Goal: Communication & Community: Participate in discussion

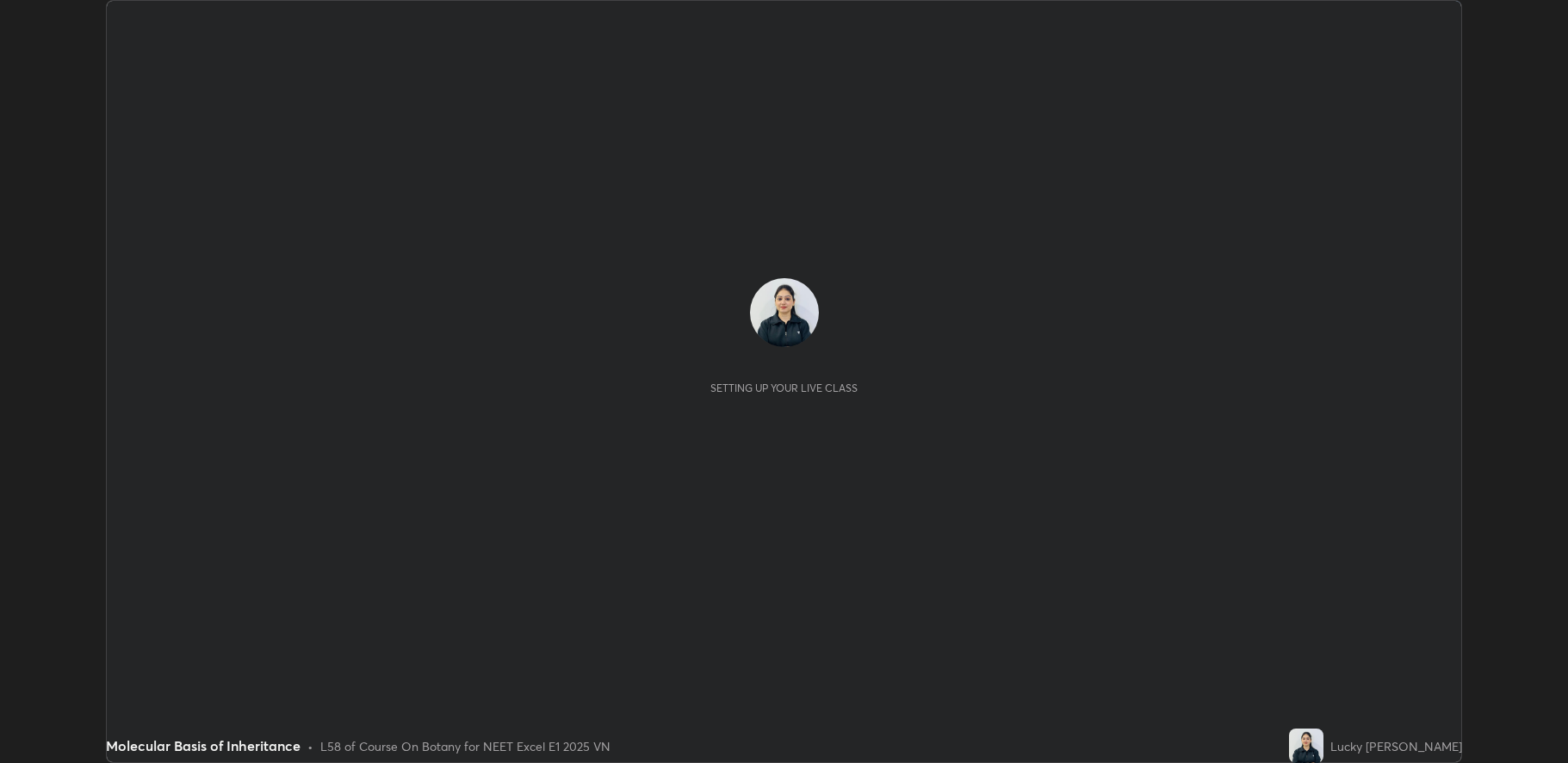
scroll to position [763, 1567]
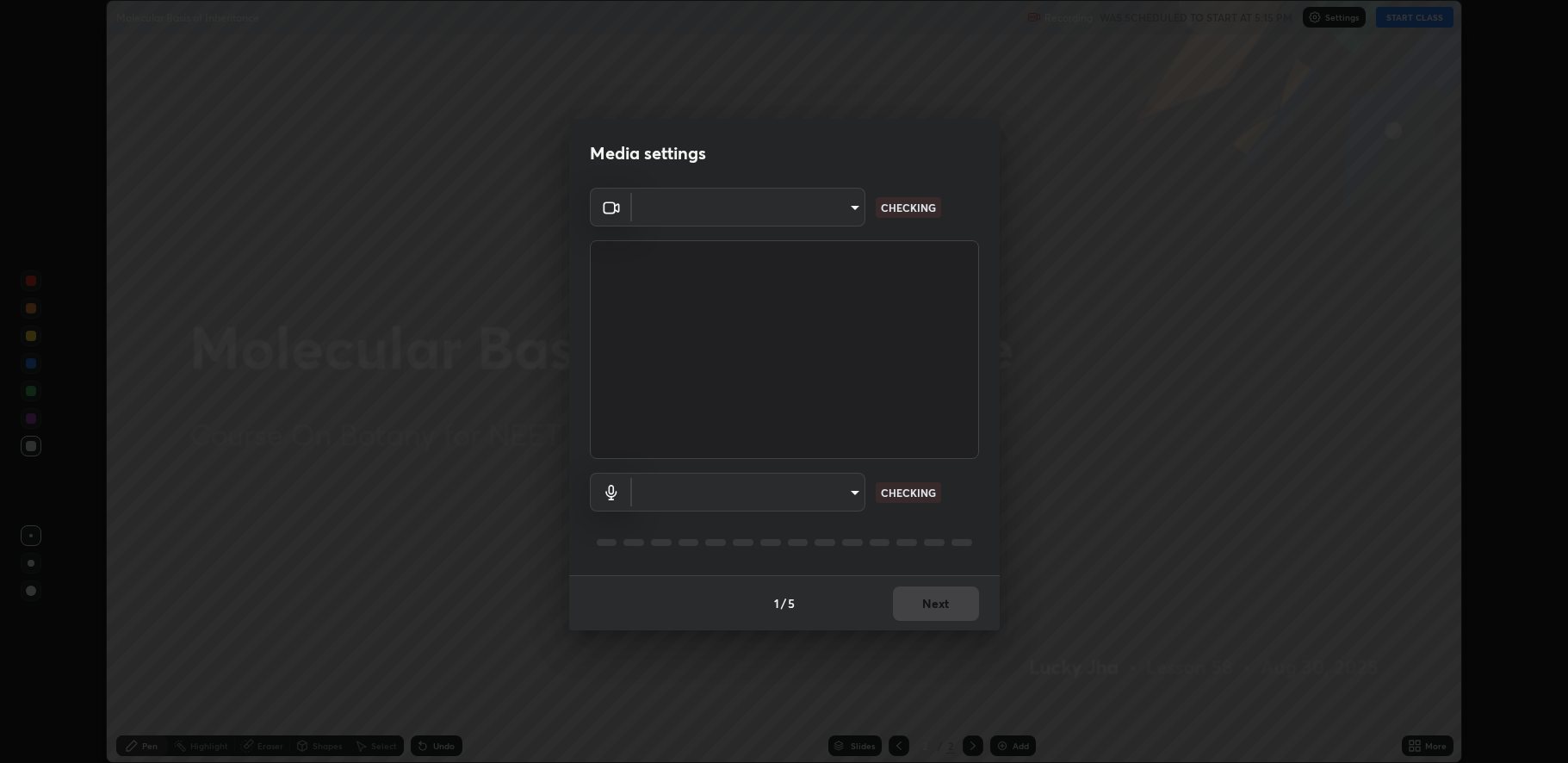
type input "fbf3bf66c54ebdc22d4a916e1eeea5187fc1625fd733ae2b86b360c30985395f"
type input "default"
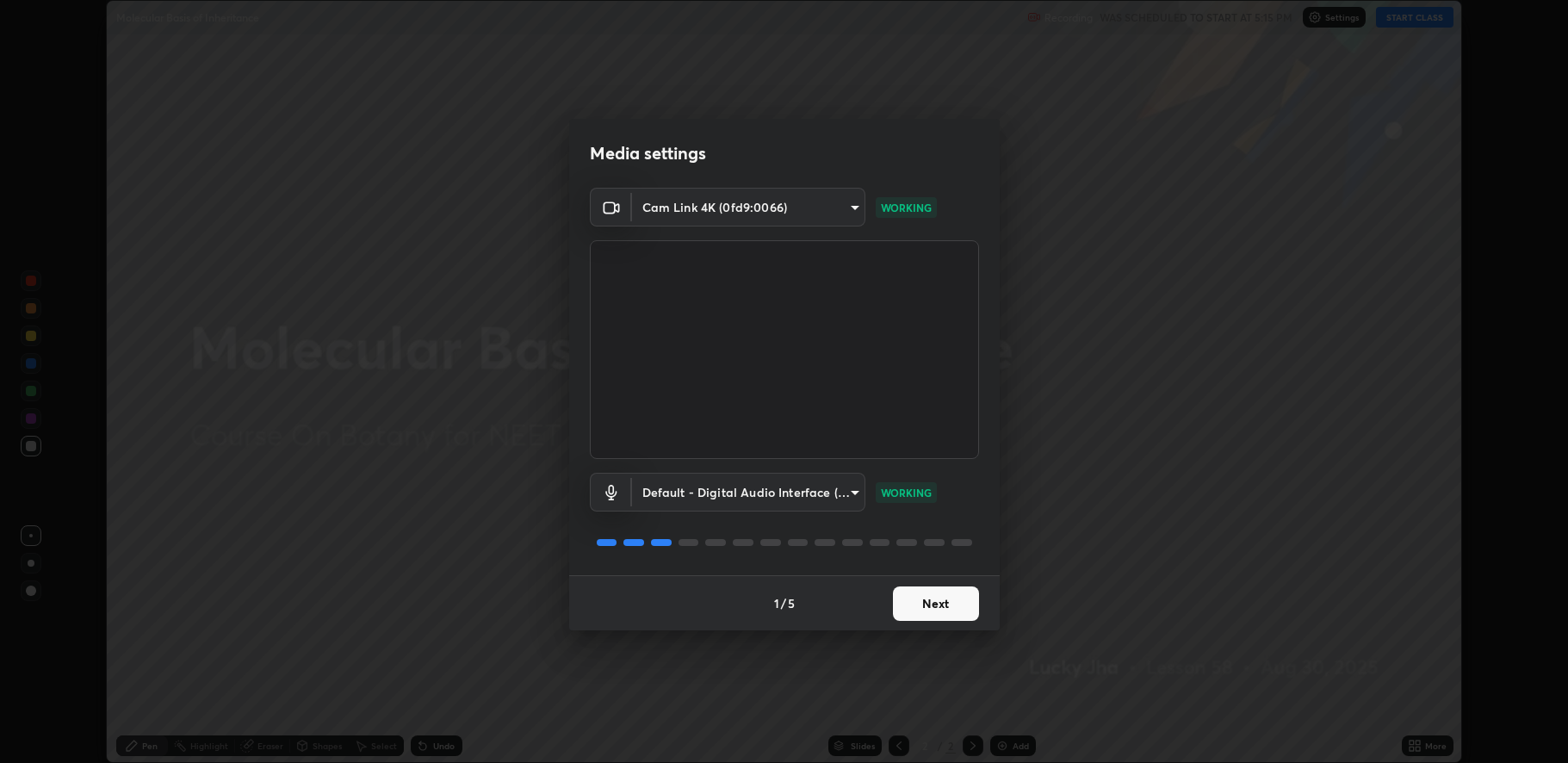
click at [935, 602] on button "Next" at bounding box center [936, 603] width 86 height 34
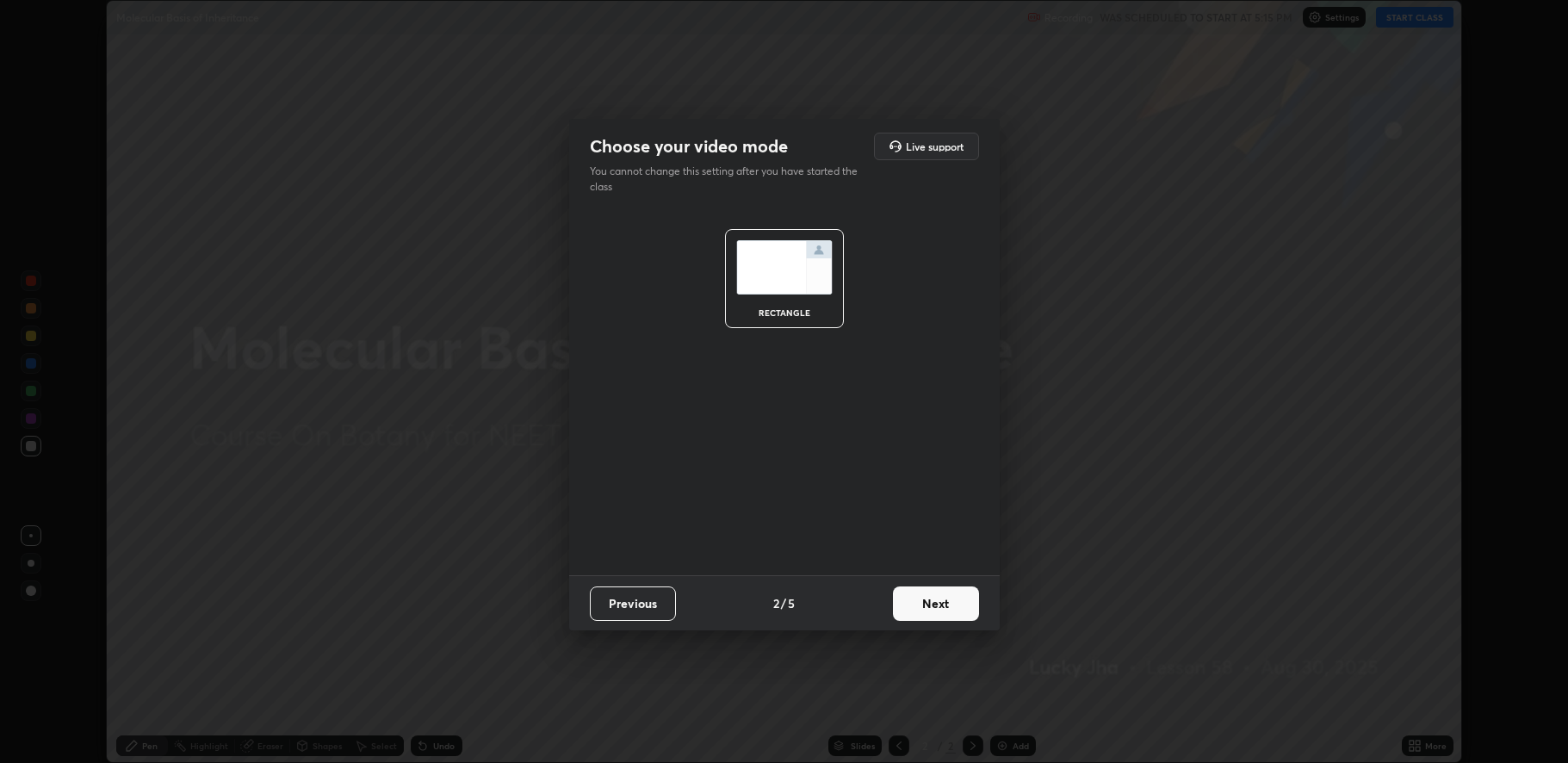
click at [936, 605] on button "Next" at bounding box center [936, 603] width 86 height 34
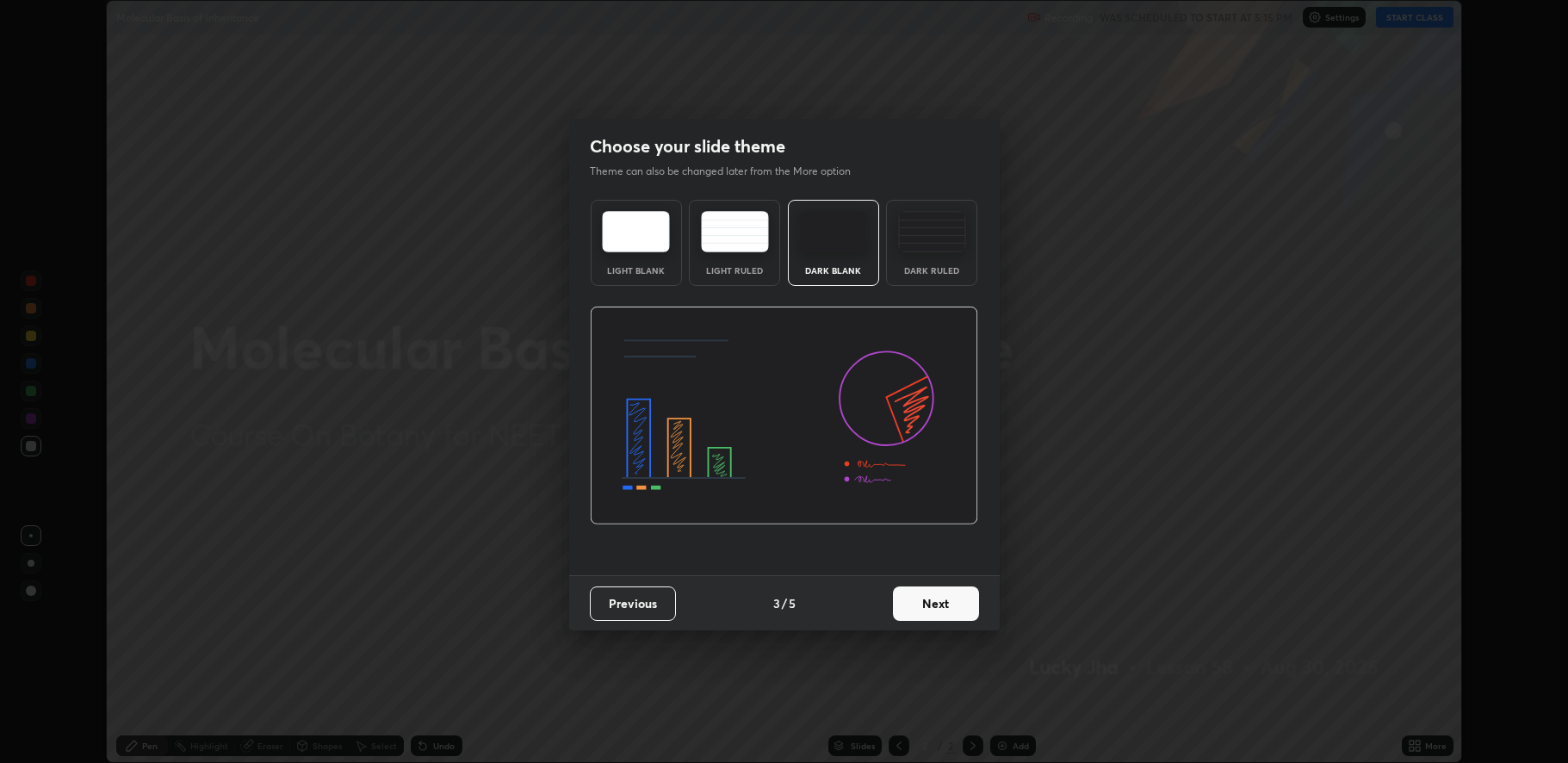
click at [931, 602] on button "Next" at bounding box center [936, 603] width 86 height 34
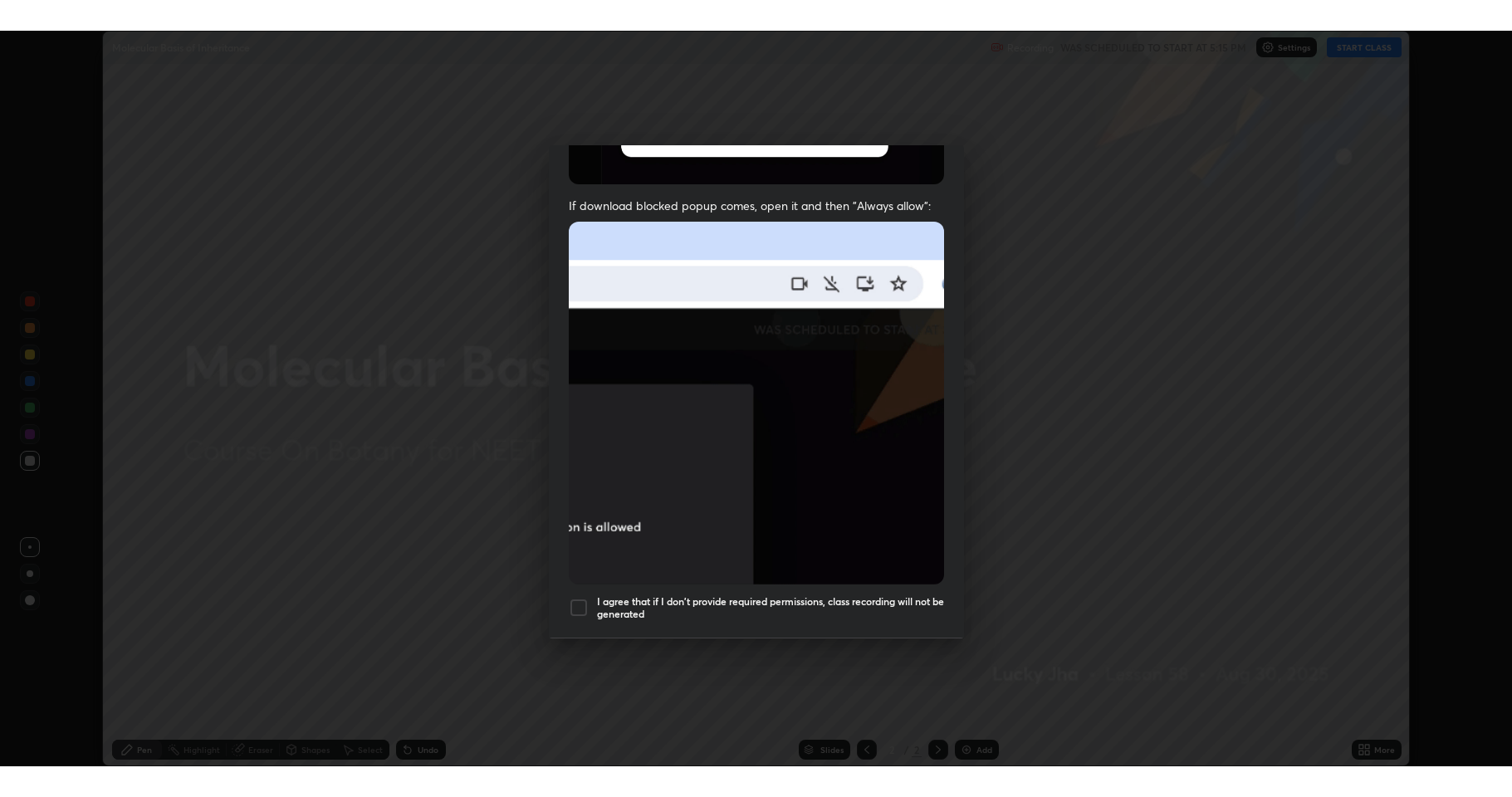
scroll to position [337, 0]
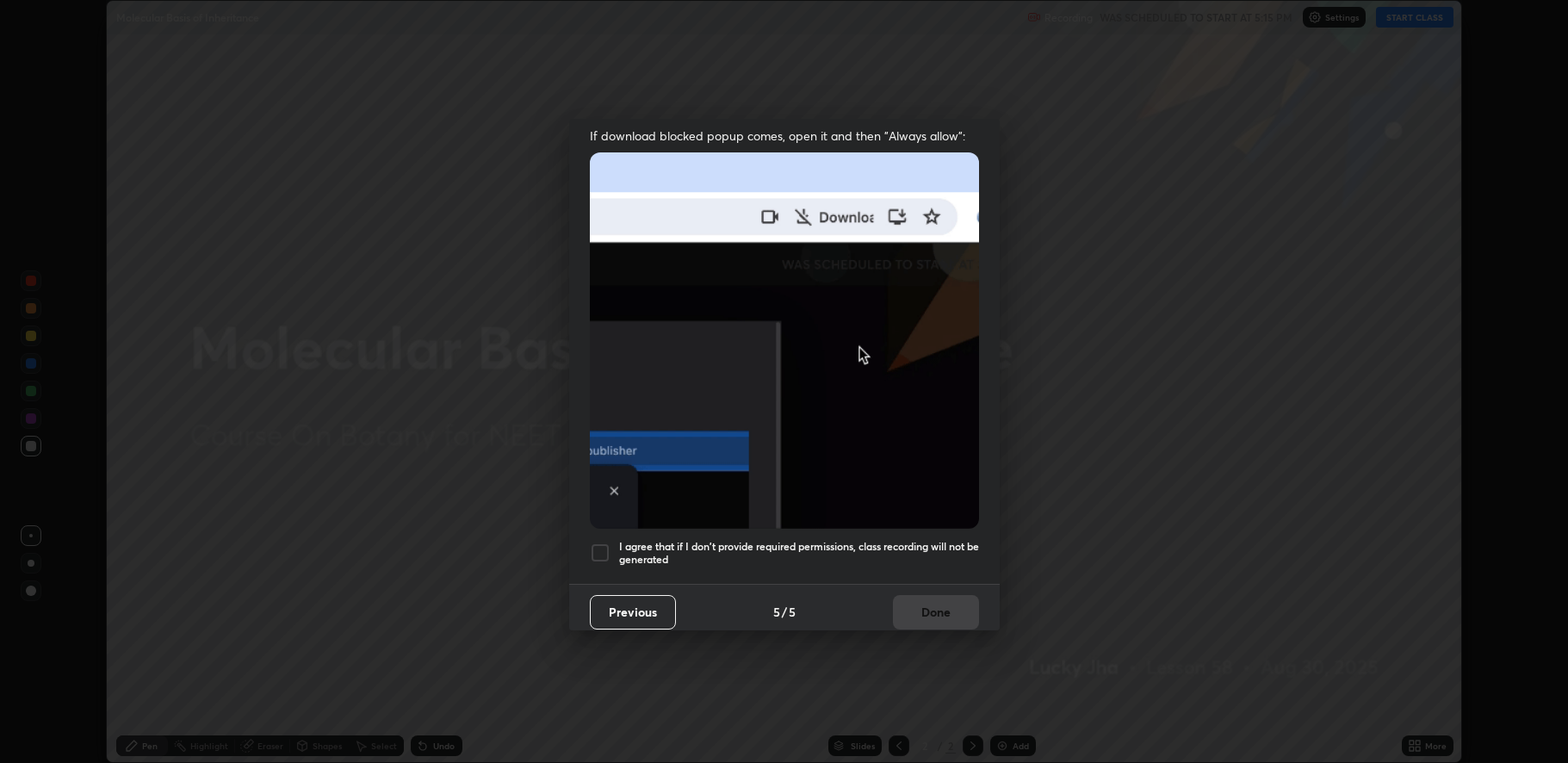
click at [609, 548] on div at bounding box center [600, 553] width 21 height 21
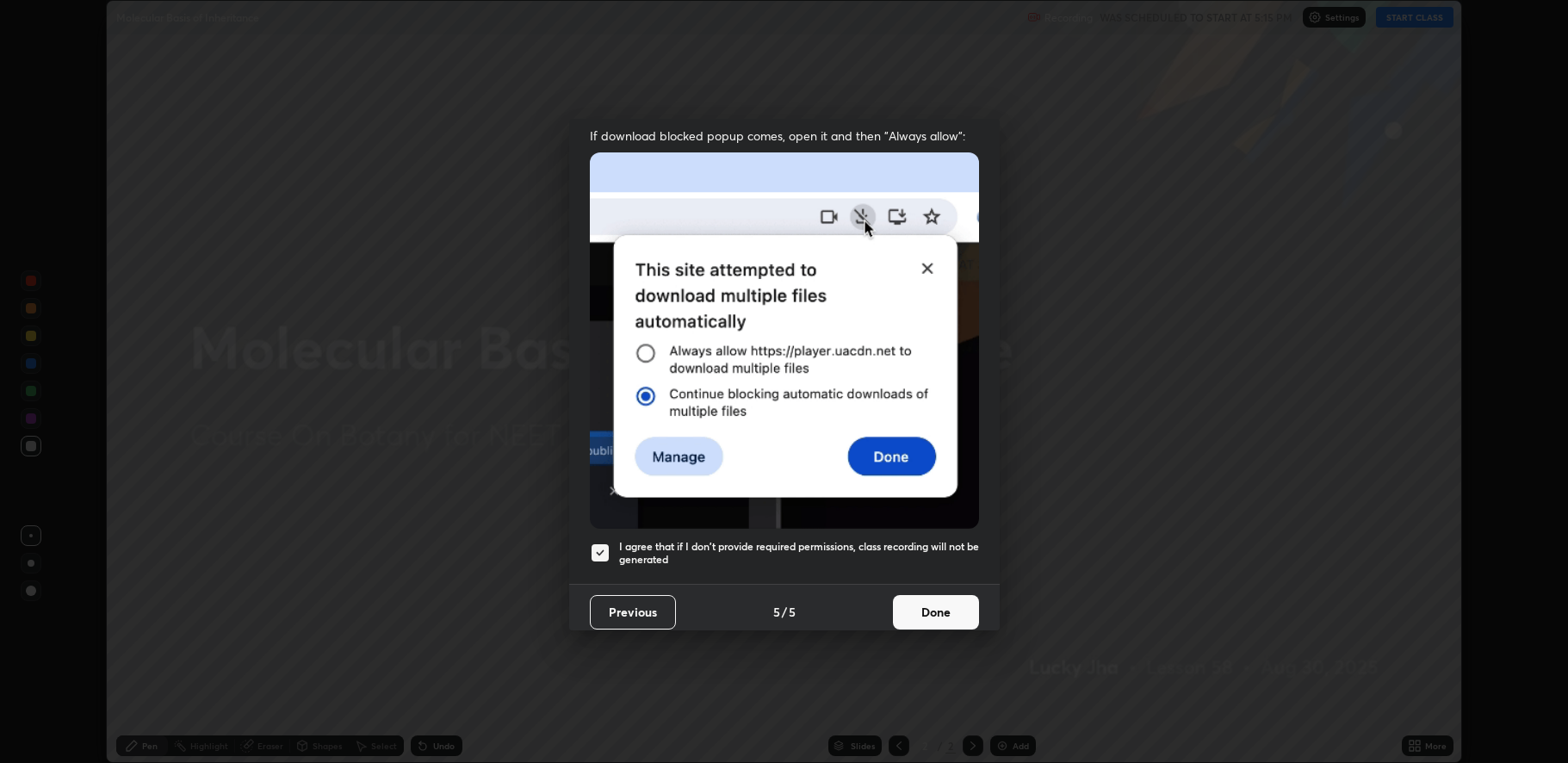
click at [915, 613] on button "Done" at bounding box center [936, 611] width 86 height 34
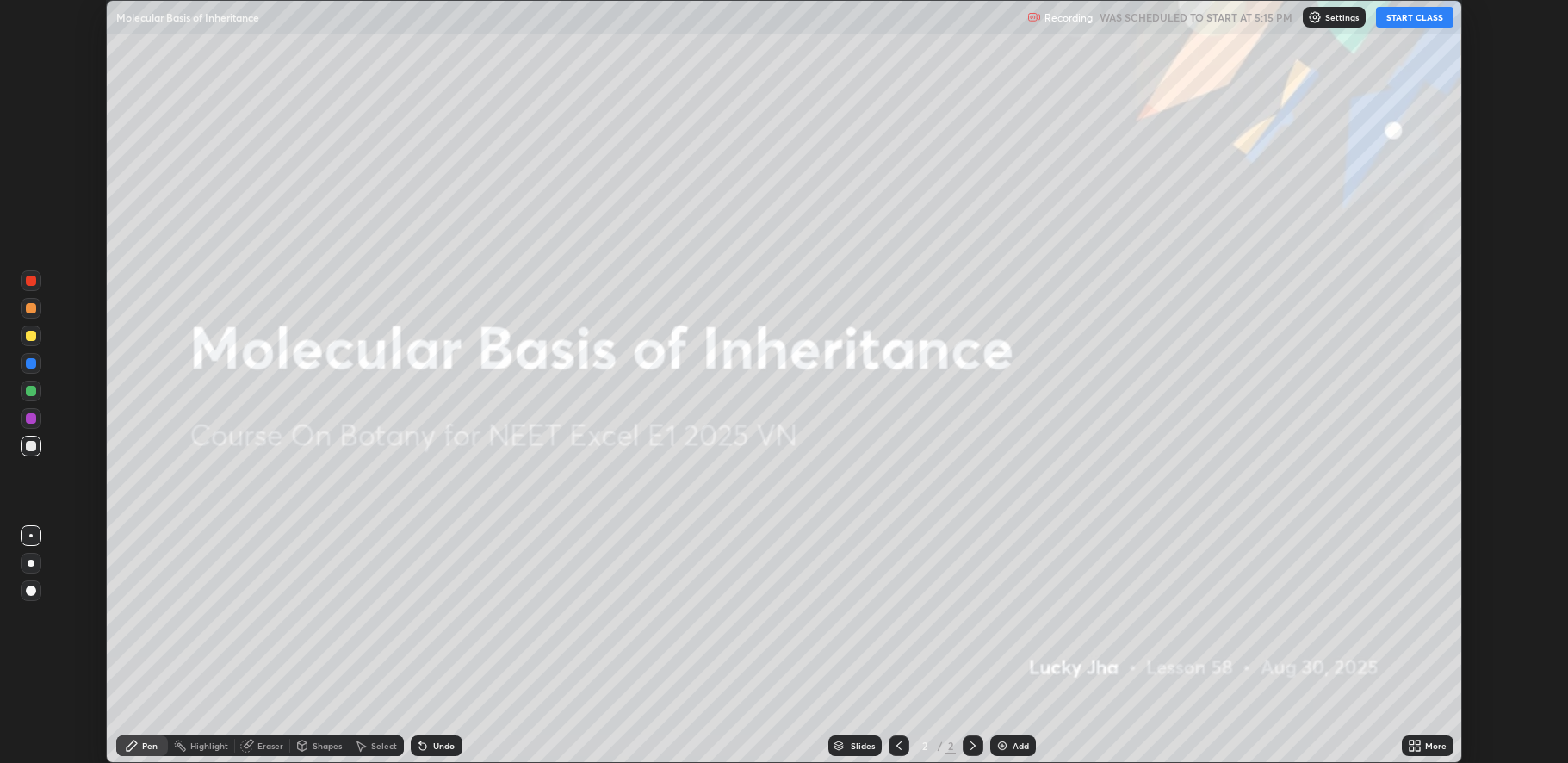
click at [998, 747] on img at bounding box center [1002, 746] width 14 height 14
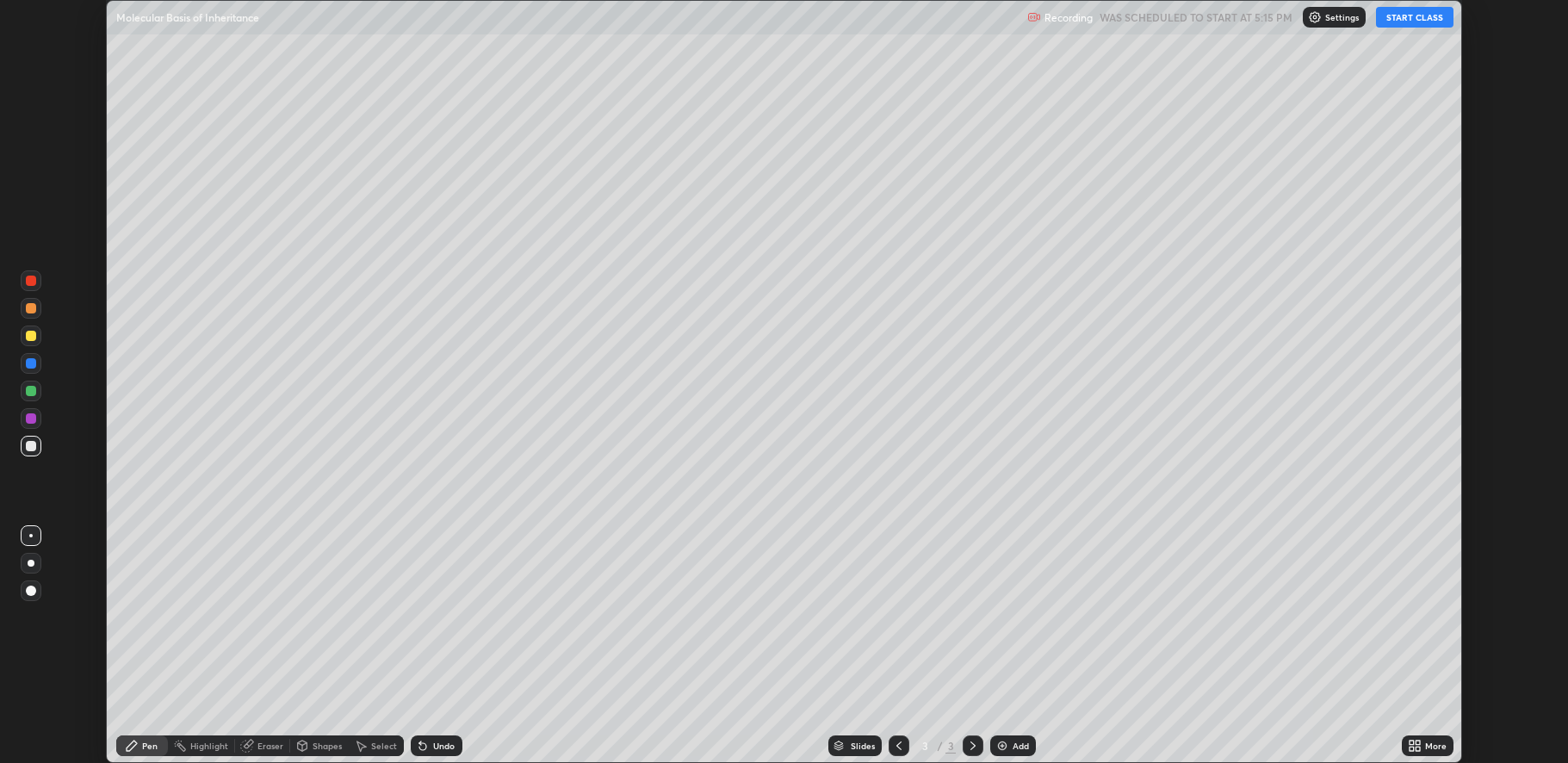
click at [1413, 14] on button "START CLASS" at bounding box center [1414, 17] width 78 height 21
click at [1423, 744] on div "More" at bounding box center [1427, 746] width 51 height 21
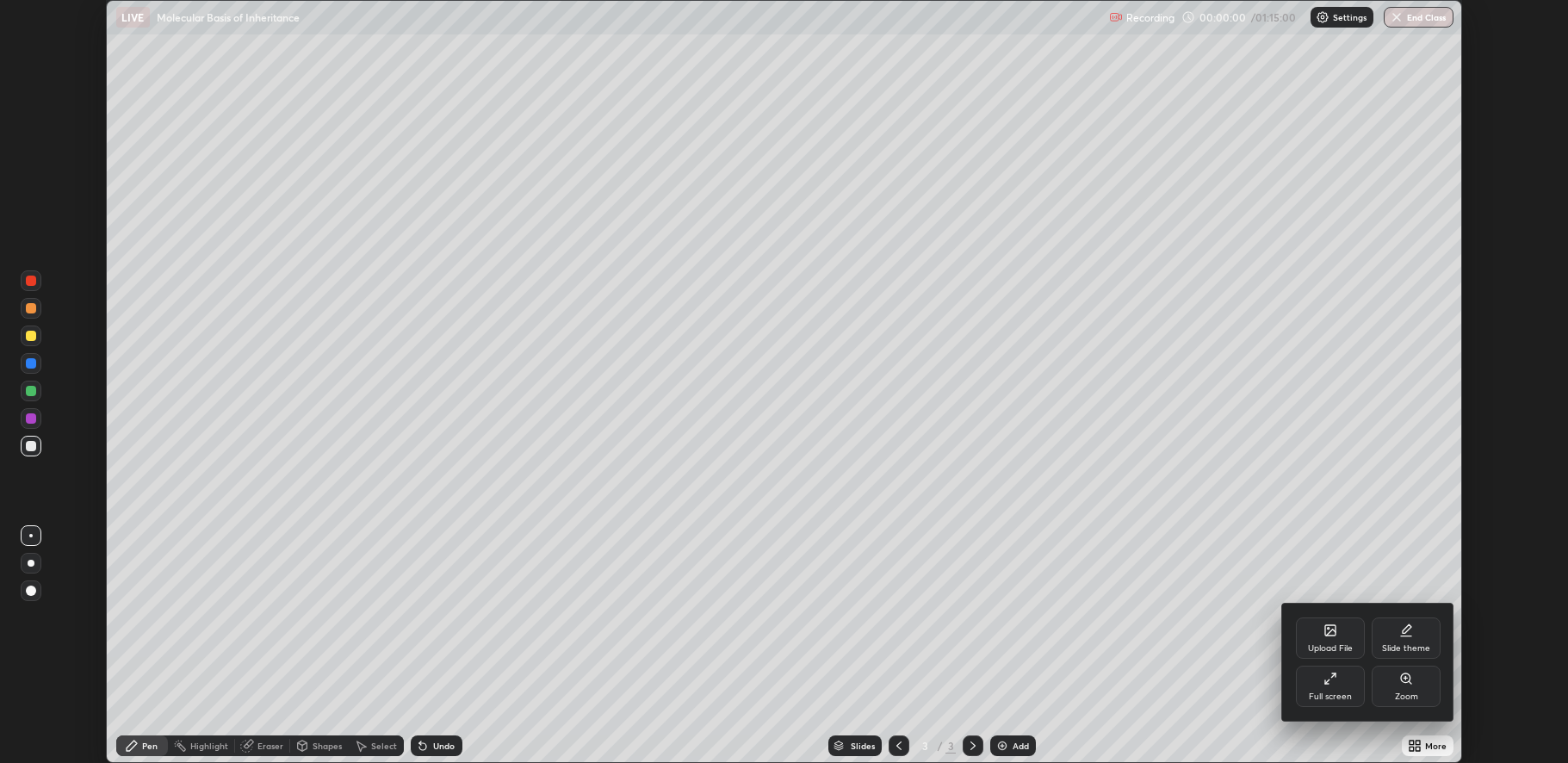
click at [1325, 692] on div "Full screen" at bounding box center [1329, 697] width 43 height 9
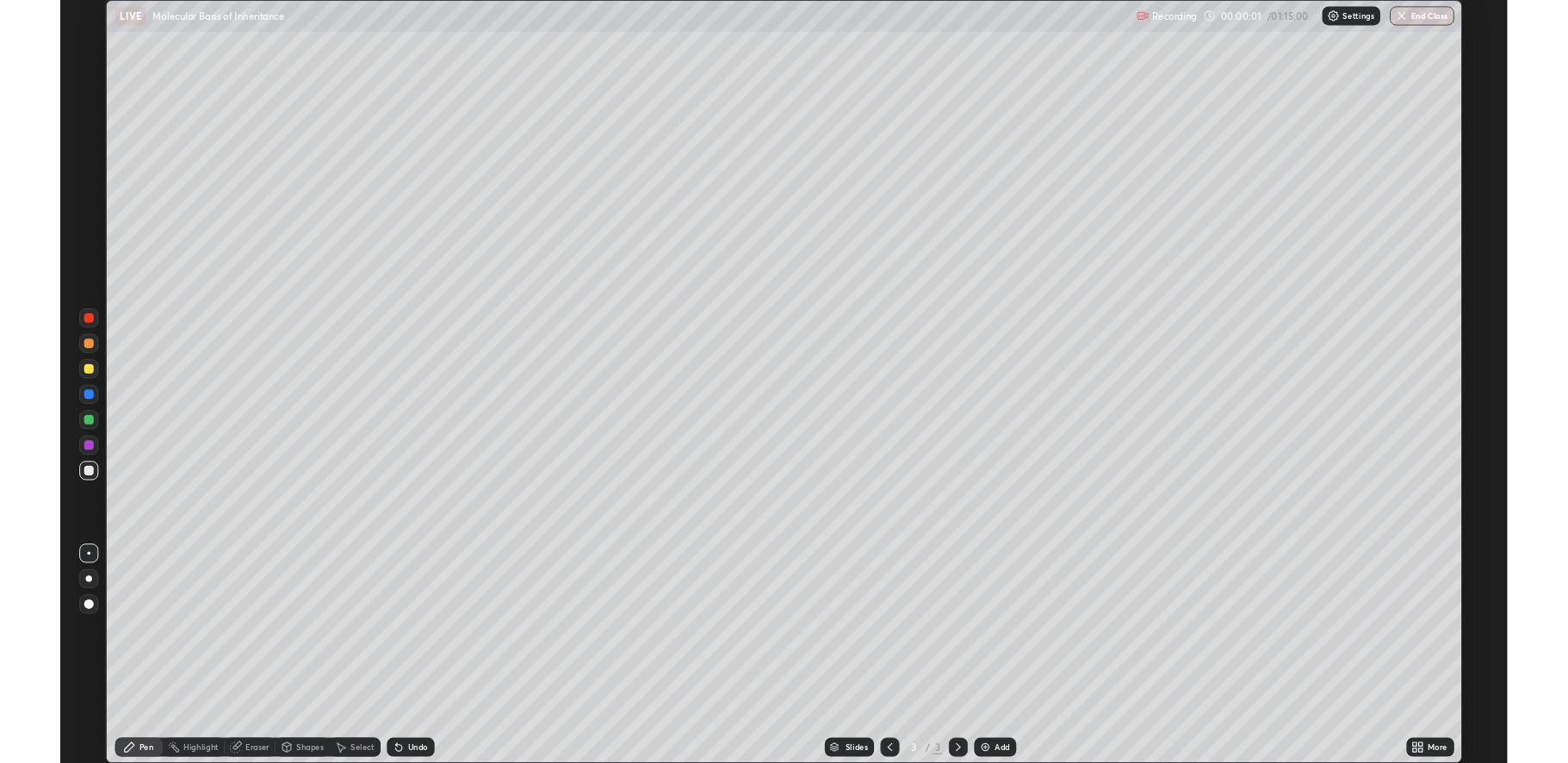
scroll to position [827, 1568]
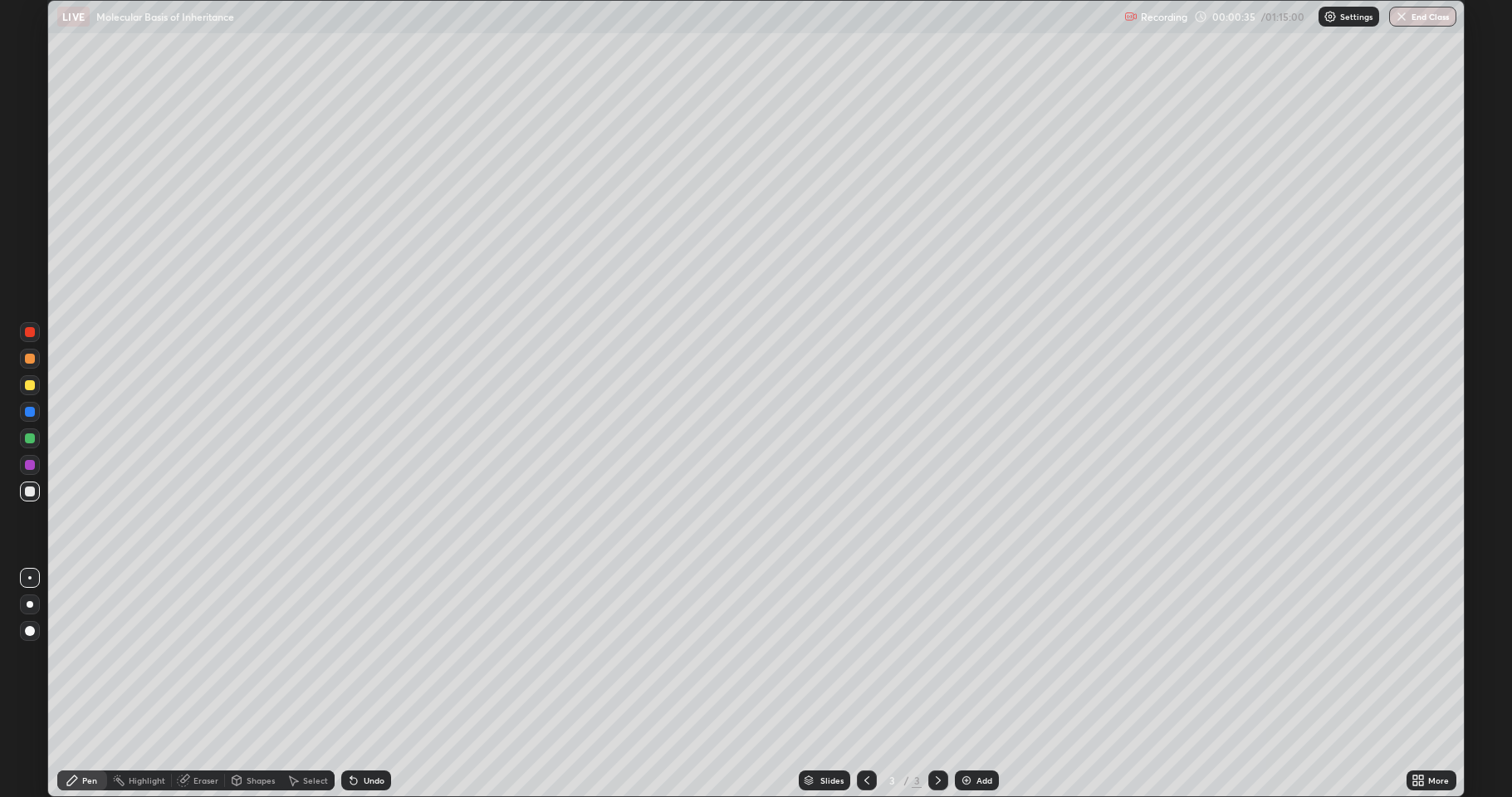
click at [29, 388] on div at bounding box center [30, 385] width 10 height 10
click at [29, 495] on div at bounding box center [30, 491] width 10 height 10
click at [357, 735] on icon at bounding box center [354, 780] width 13 height 13
click at [367, 735] on div "Undo" at bounding box center [366, 780] width 50 height 20
click at [361, 735] on div "Undo" at bounding box center [366, 780] width 50 height 20
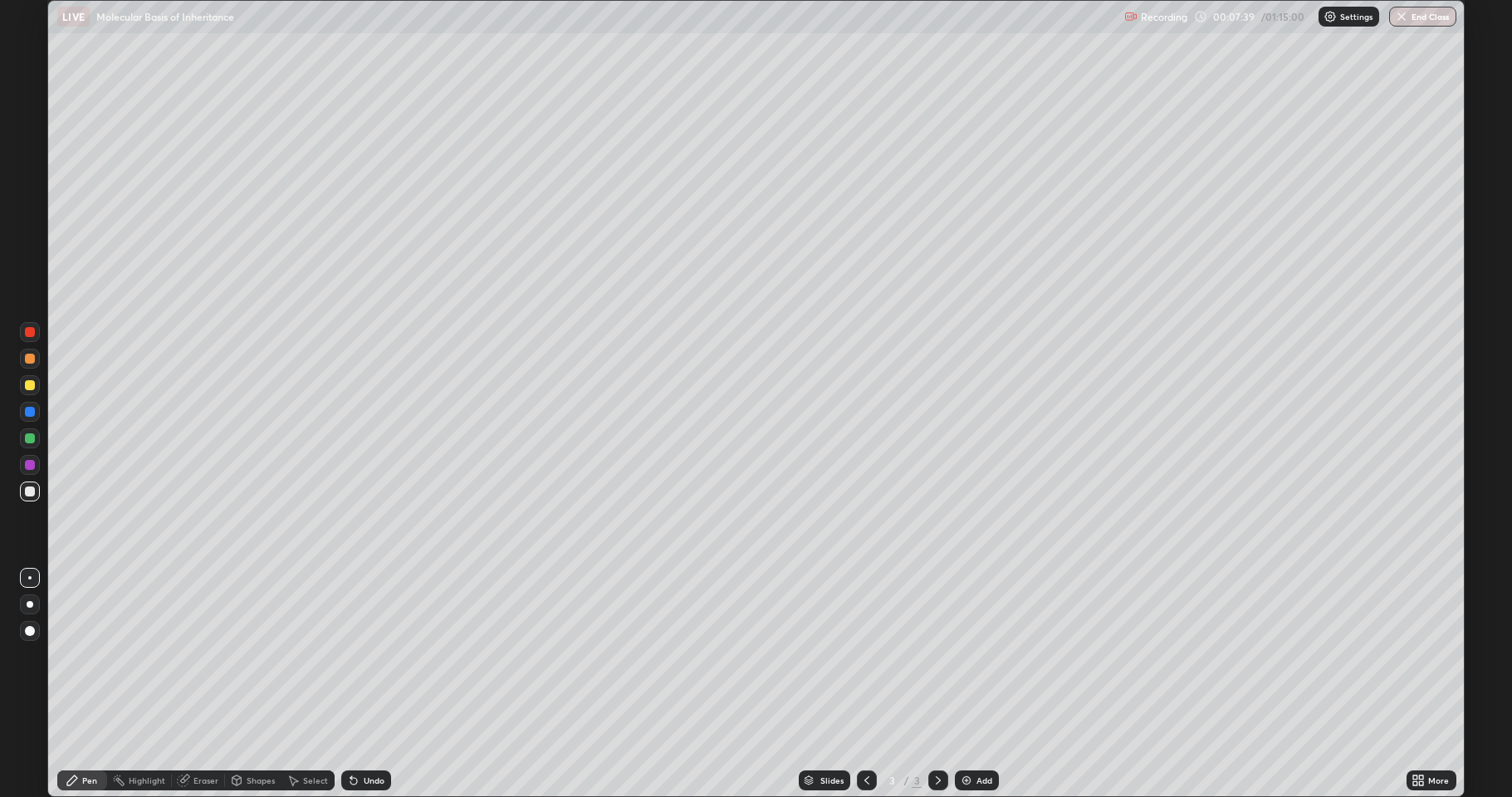
click at [181, 735] on icon at bounding box center [182, 780] width 11 height 11
click at [28, 724] on icon at bounding box center [31, 724] width 9 height 8
click at [73, 735] on icon at bounding box center [72, 780] width 10 height 10
click at [32, 383] on div at bounding box center [30, 385] width 10 height 10
click at [31, 391] on div at bounding box center [30, 385] width 20 height 20
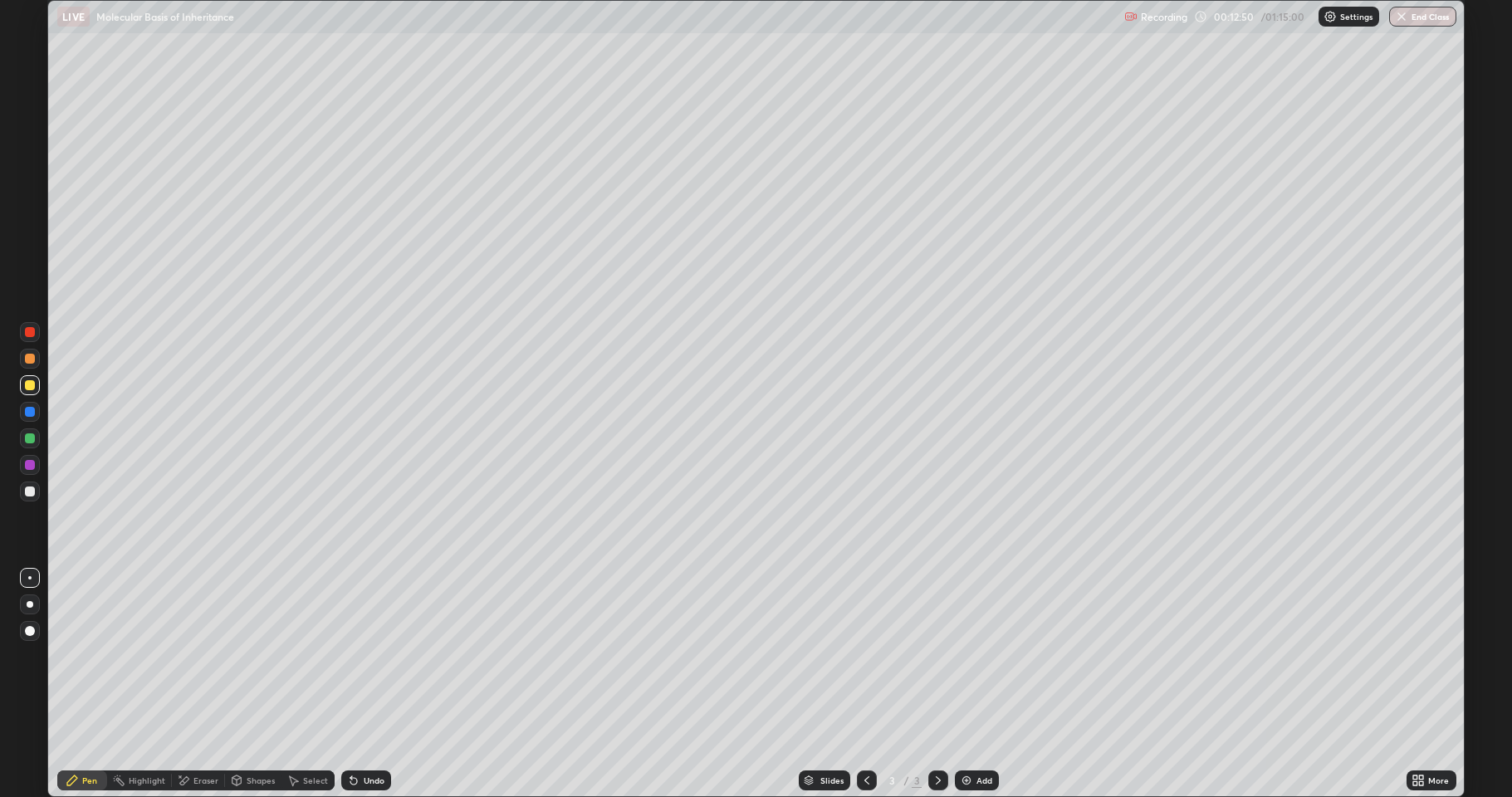
click at [28, 490] on div at bounding box center [30, 491] width 10 height 10
click at [30, 494] on div at bounding box center [30, 491] width 10 height 10
click at [24, 499] on div at bounding box center [30, 492] width 20 height 20
click at [24, 446] on div at bounding box center [30, 438] width 20 height 20
click at [363, 735] on div "Undo" at bounding box center [373, 780] width 21 height 8
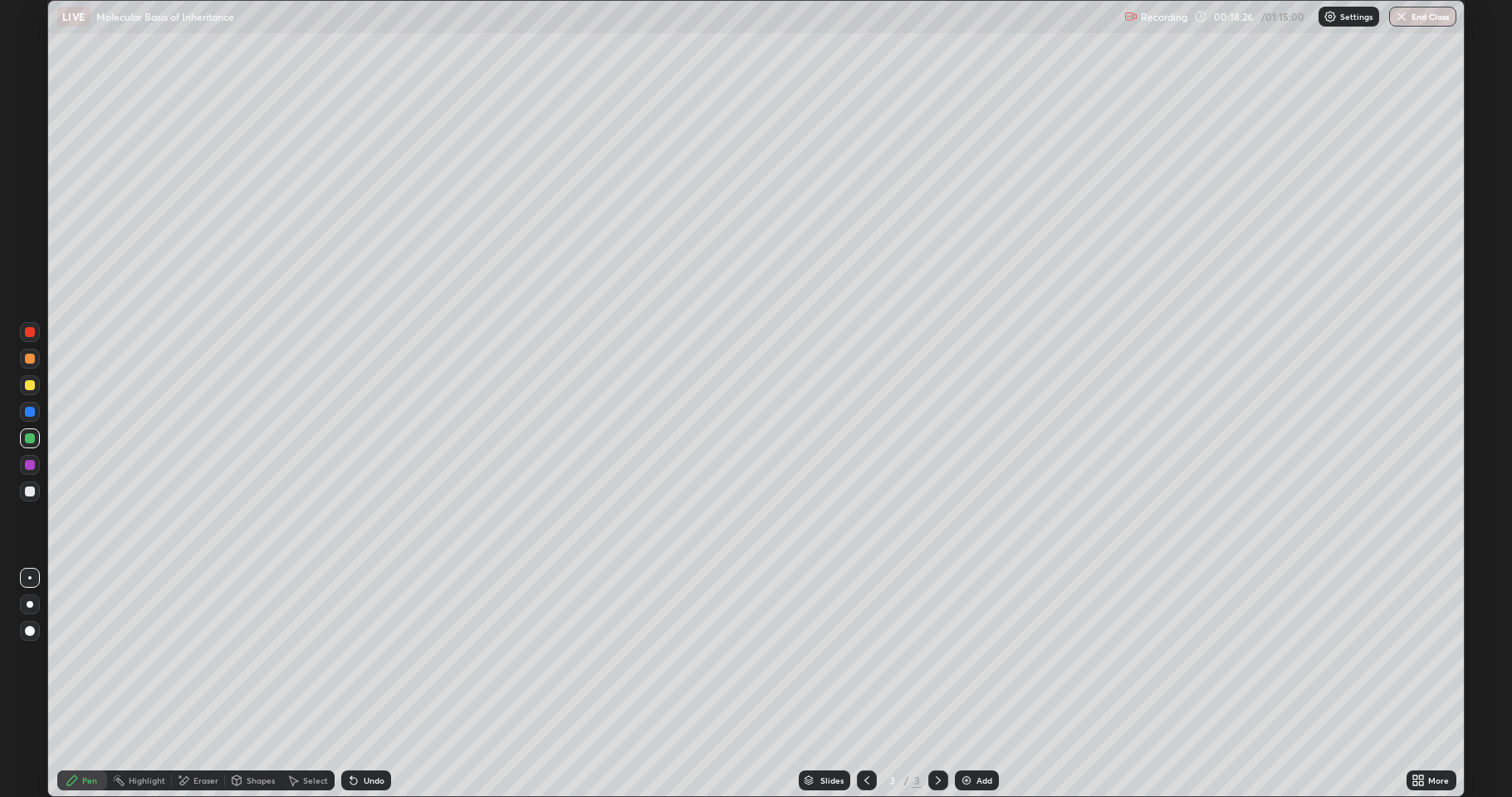
click at [193, 735] on div "Eraser" at bounding box center [198, 780] width 53 height 20
click at [87, 735] on div "Pen" at bounding box center [90, 780] width 15 height 8
click at [1420, 735] on icon at bounding box center [1421, 777] width 4 height 4
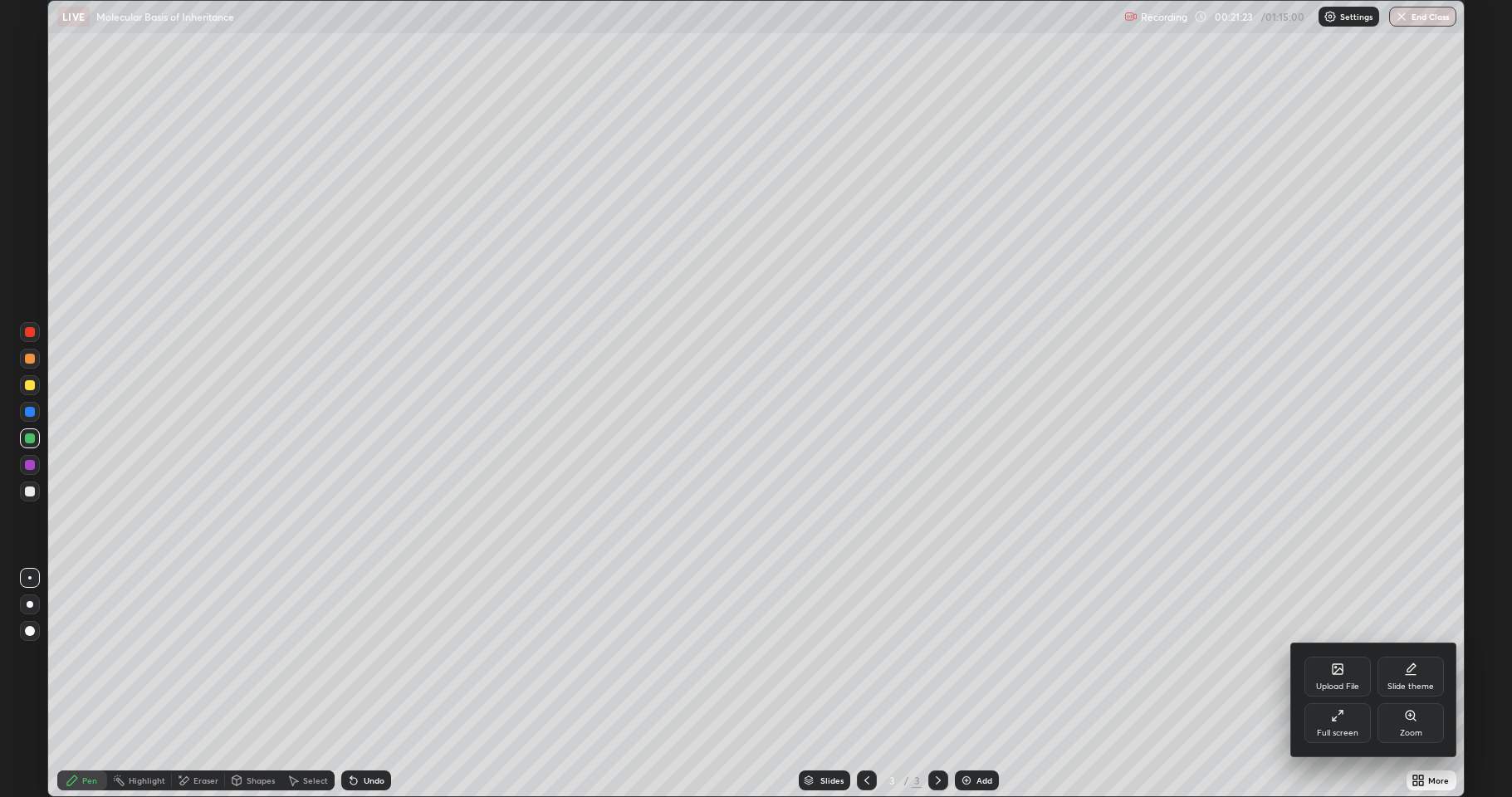
click at [1321, 729] on div "Full screen" at bounding box center [1337, 733] width 41 height 8
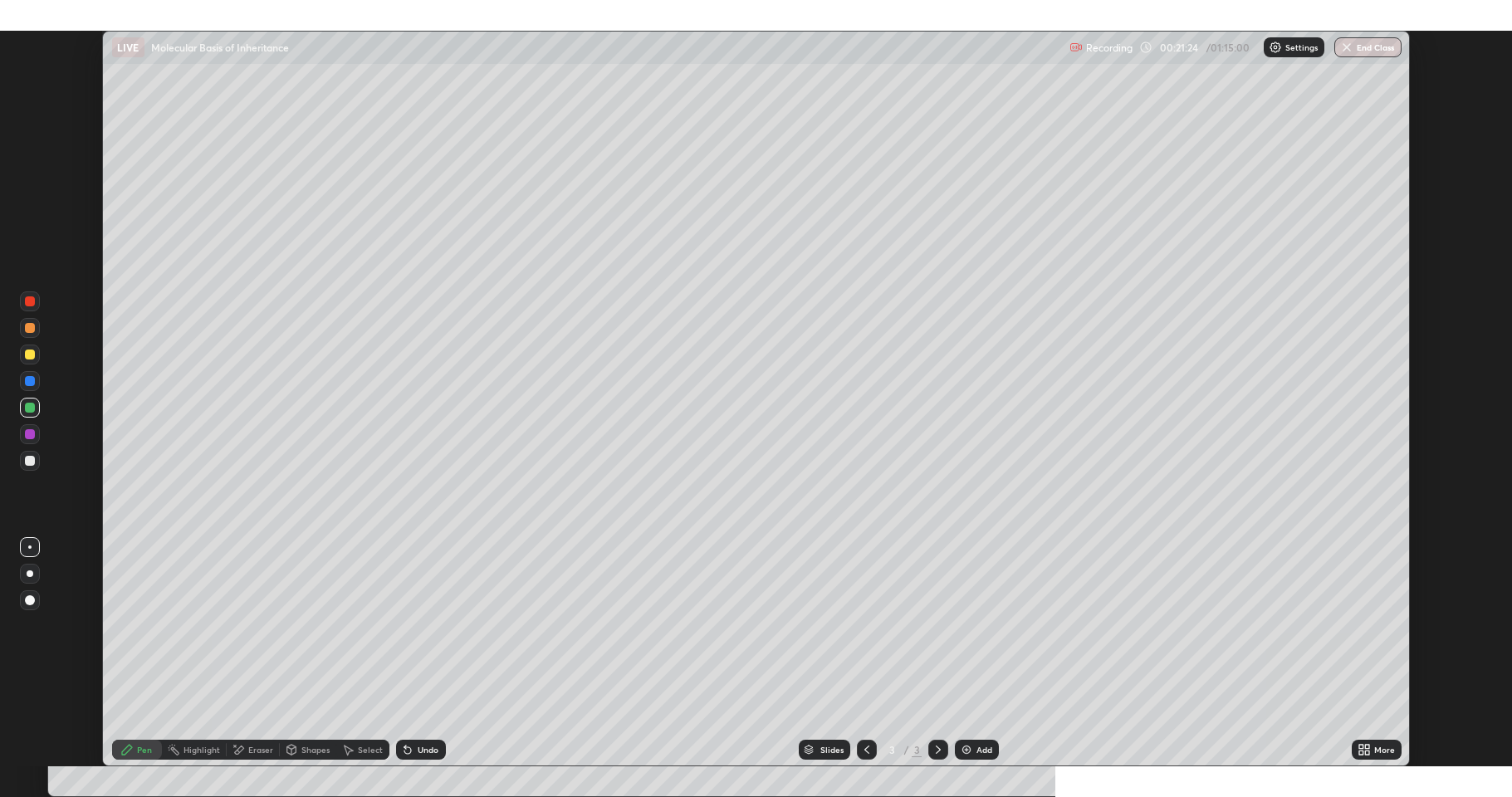
scroll to position [82252, 81497]
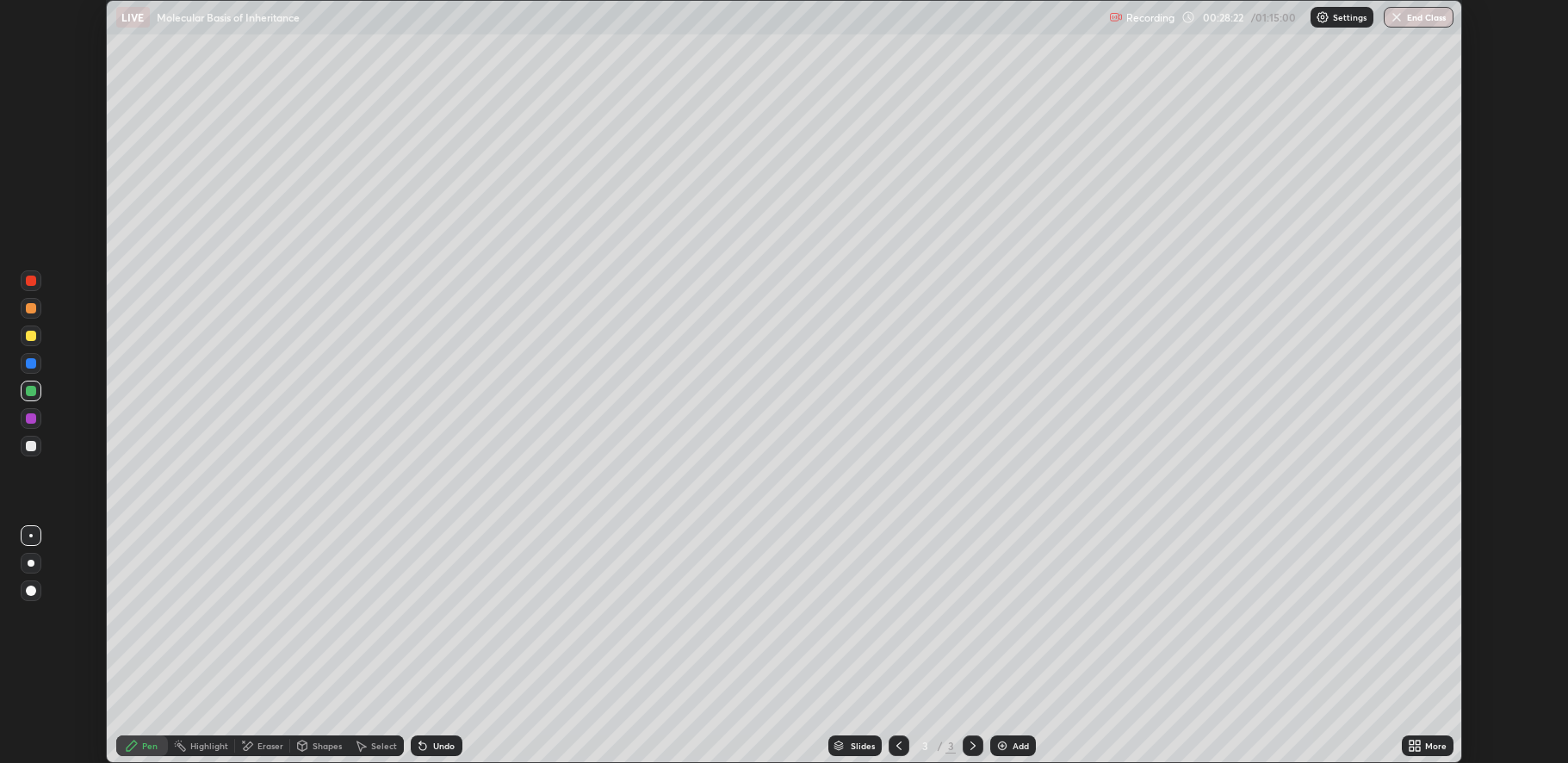
click at [1418, 742] on icon at bounding box center [1417, 742] width 4 height 4
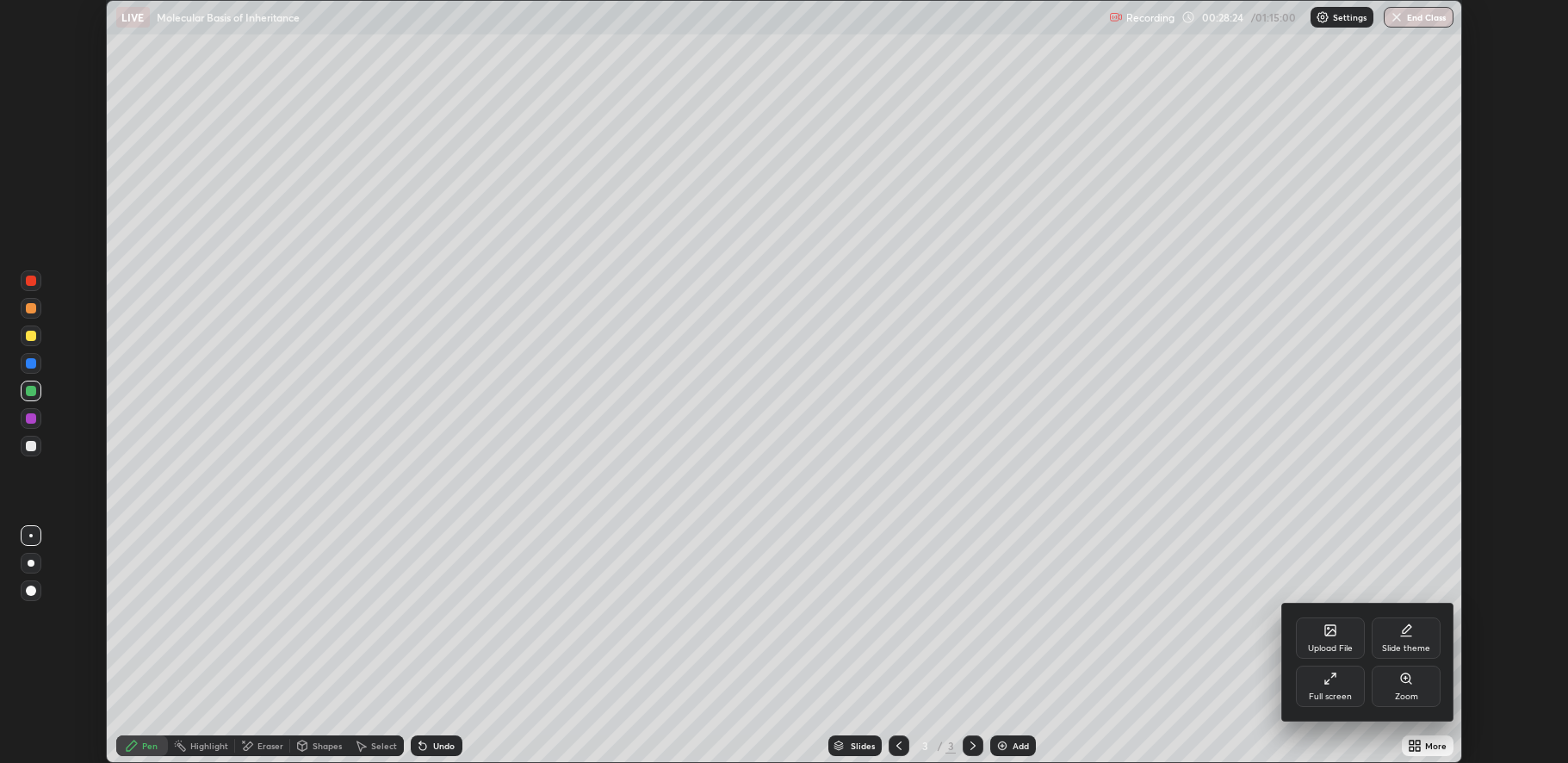
click at [1321, 692] on div "Full screen" at bounding box center [1329, 697] width 43 height 9
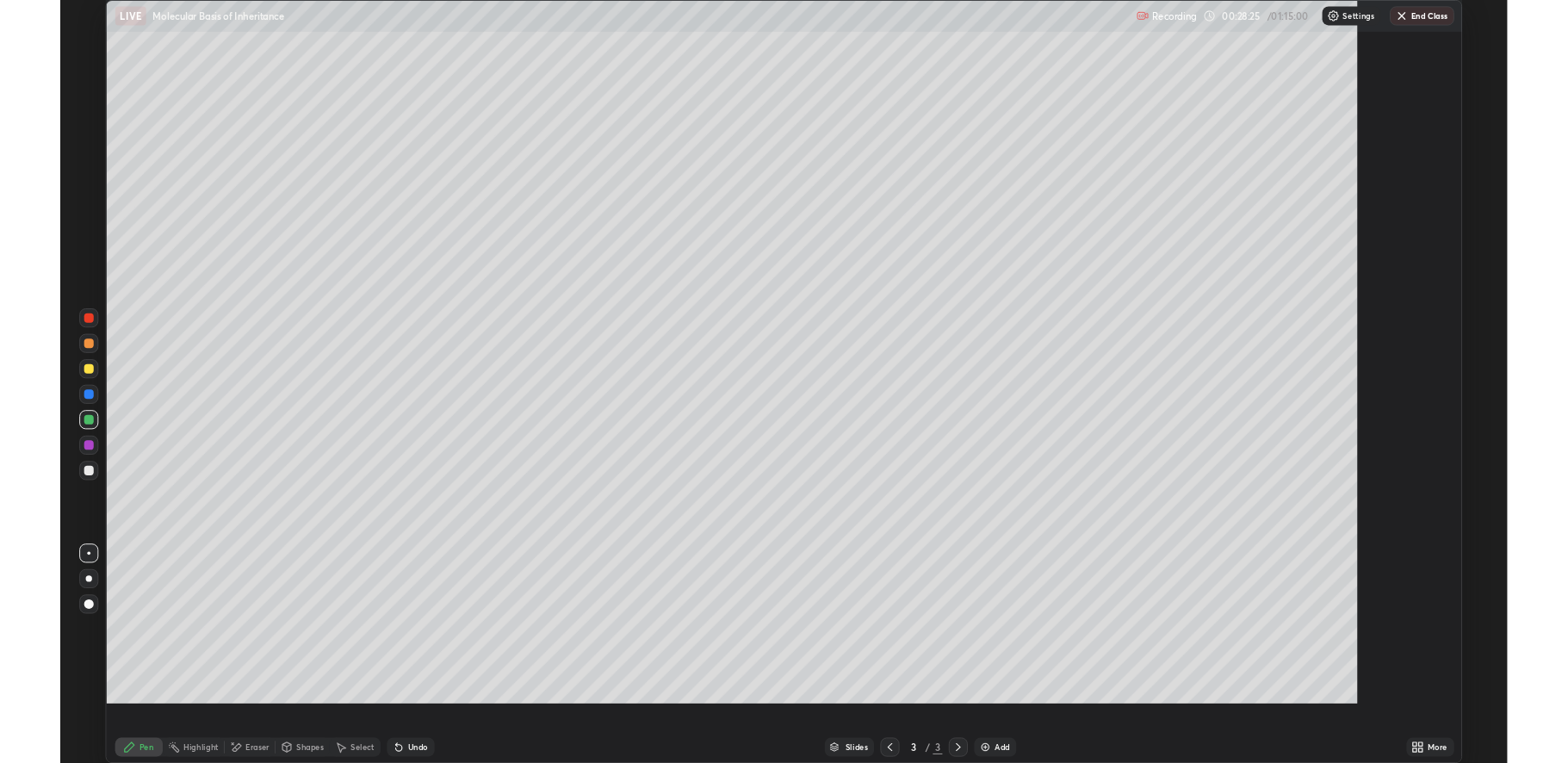
scroll to position [827, 1568]
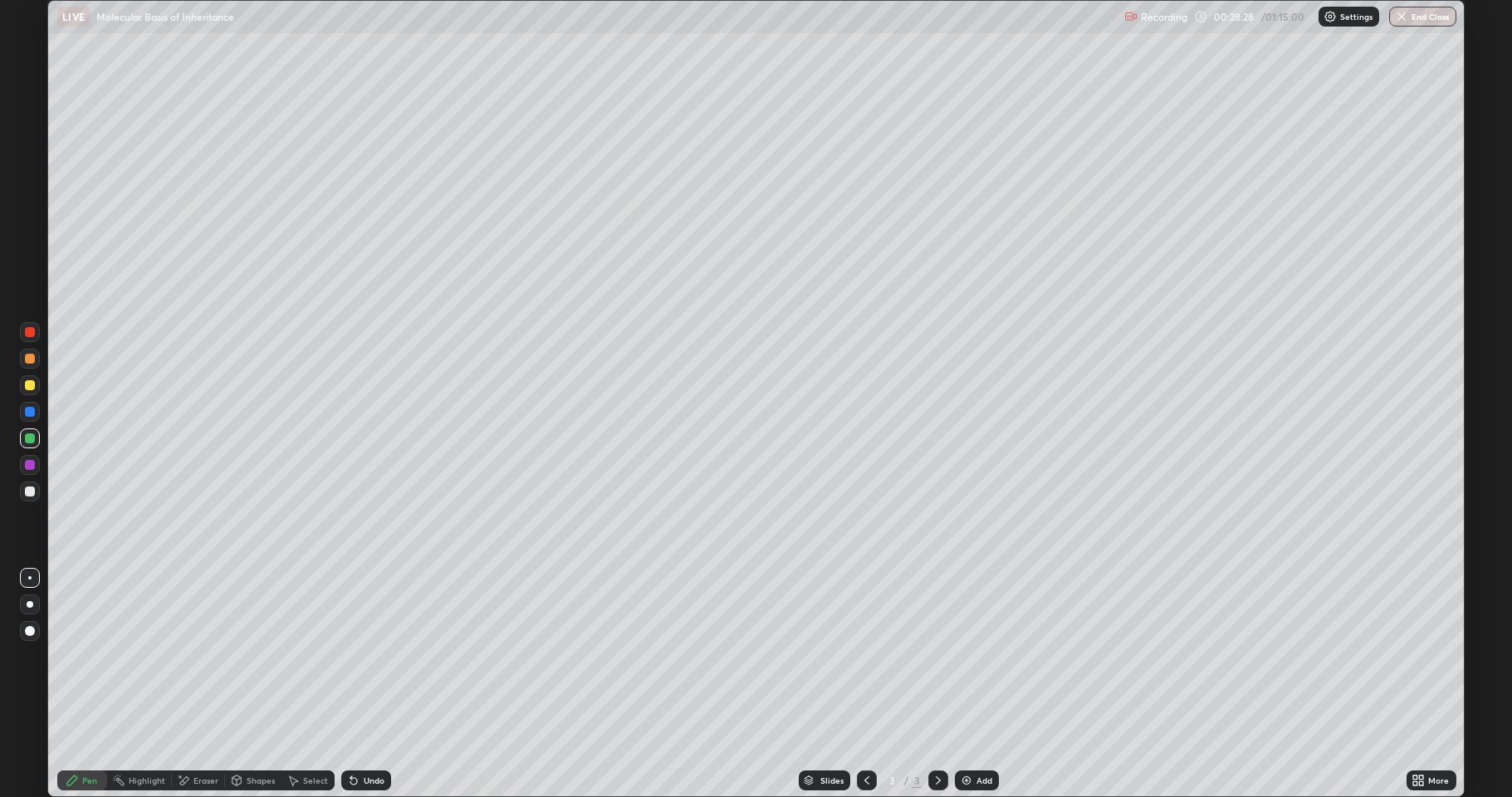
click at [30, 487] on div at bounding box center [30, 491] width 10 height 10
click at [24, 383] on div at bounding box center [30, 385] width 20 height 20
click at [27, 358] on div at bounding box center [30, 359] width 10 height 10
click at [255, 735] on div "Shapes" at bounding box center [261, 780] width 29 height 8
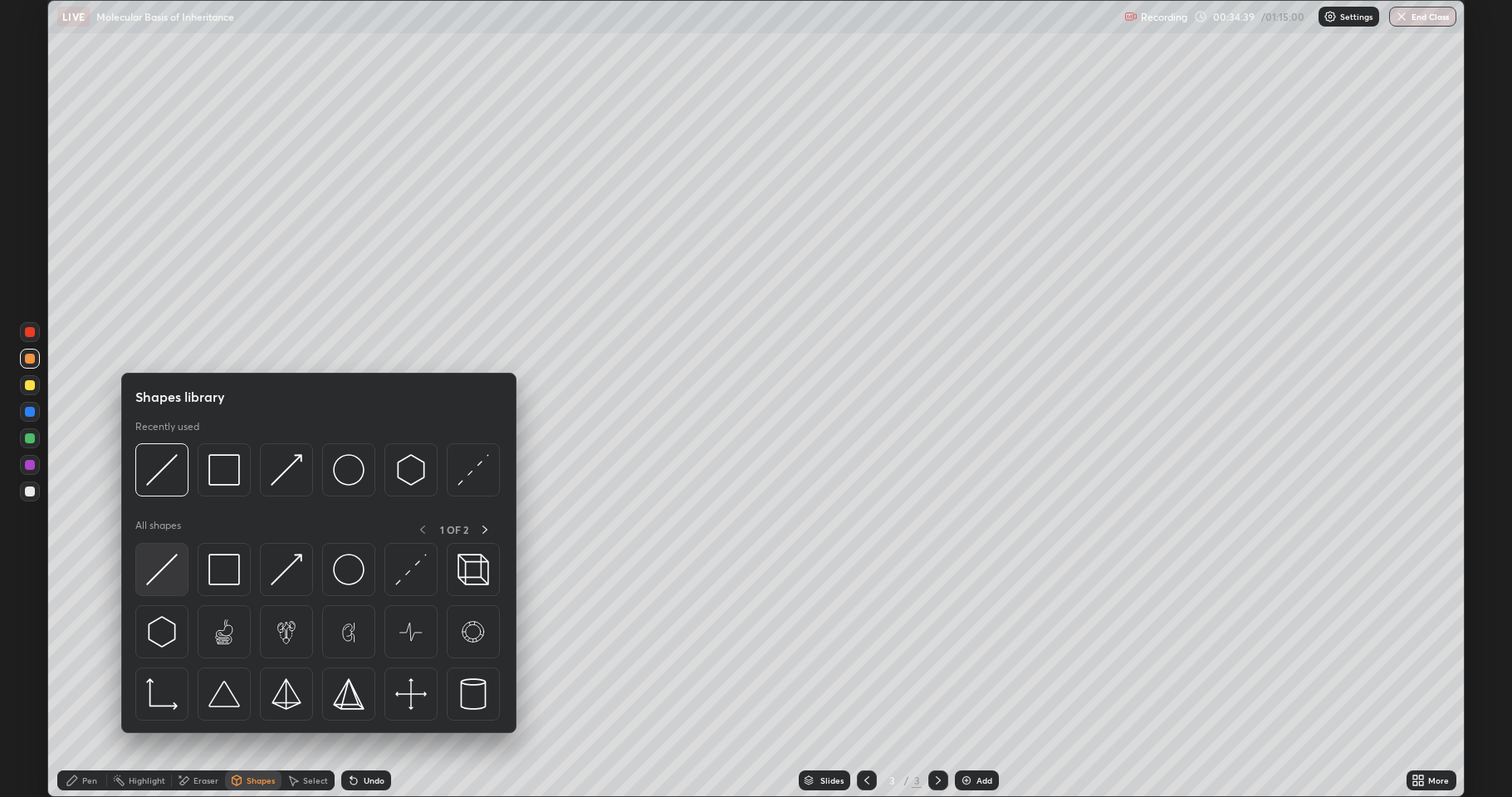
click at [168, 578] on img at bounding box center [162, 569] width 32 height 32
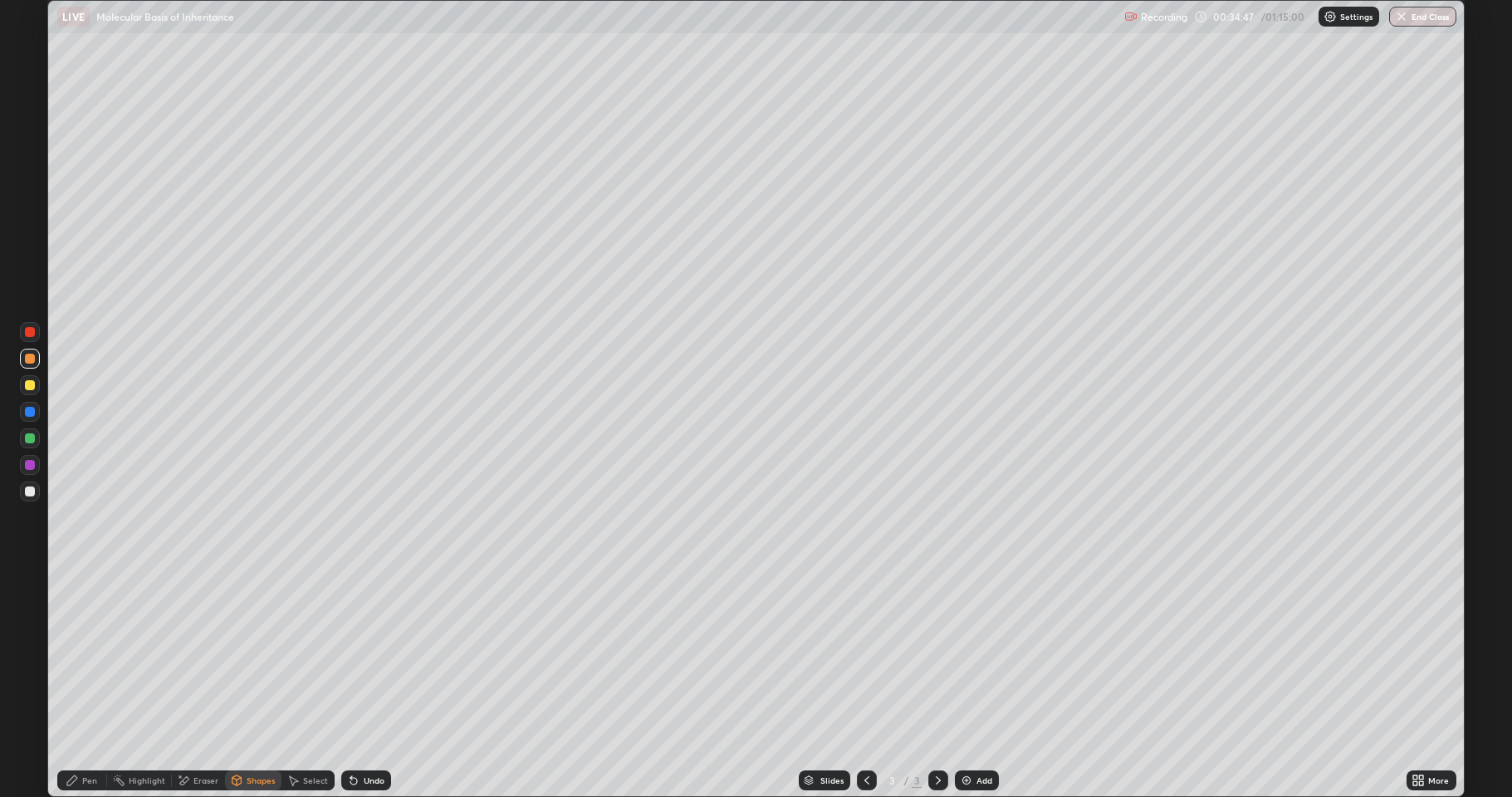
click at [87, 735] on div "Pen" at bounding box center [90, 780] width 15 height 8
click at [262, 735] on div "Shapes" at bounding box center [261, 780] width 29 height 8
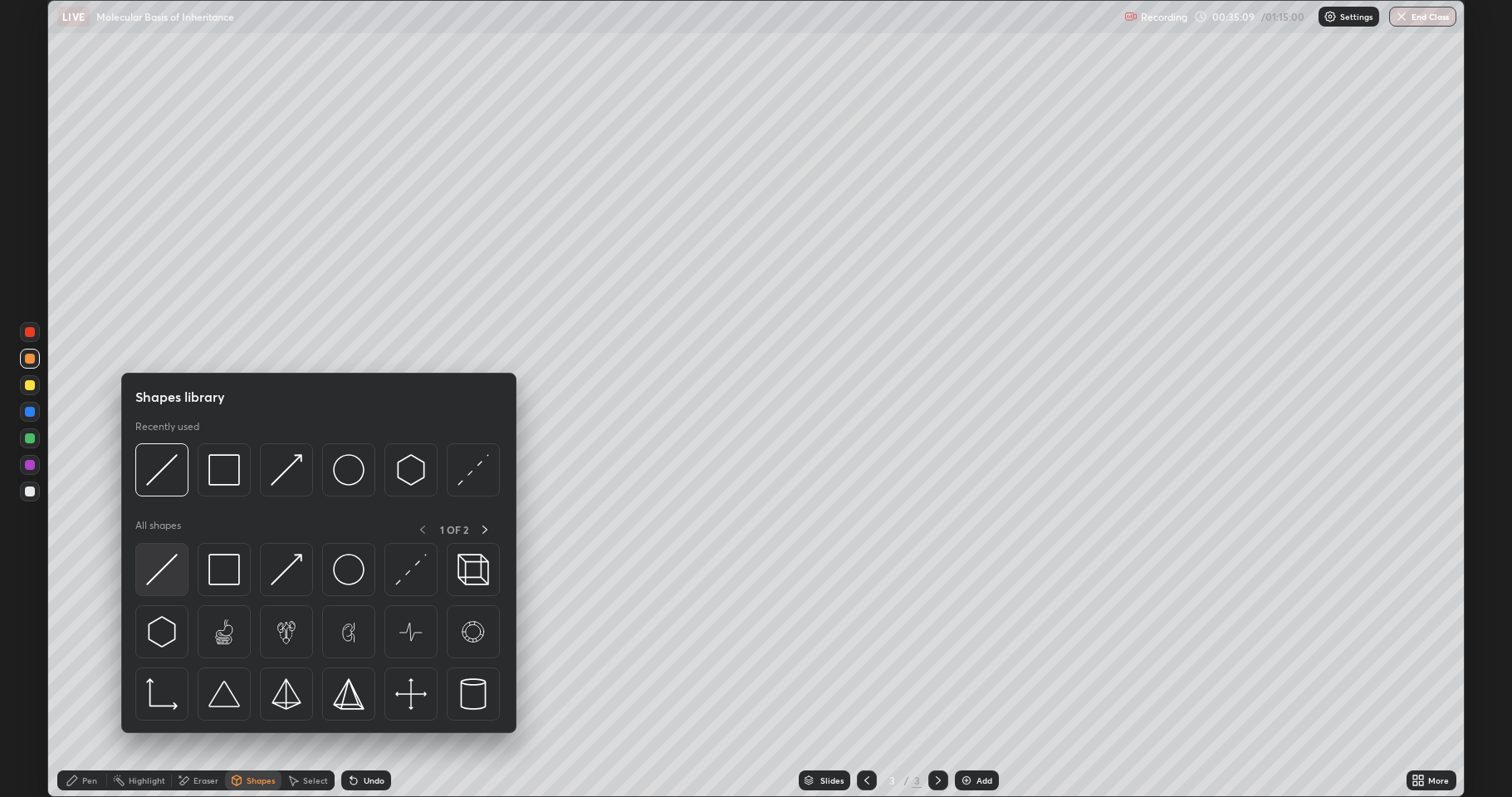
click at [172, 584] on img at bounding box center [162, 569] width 32 height 32
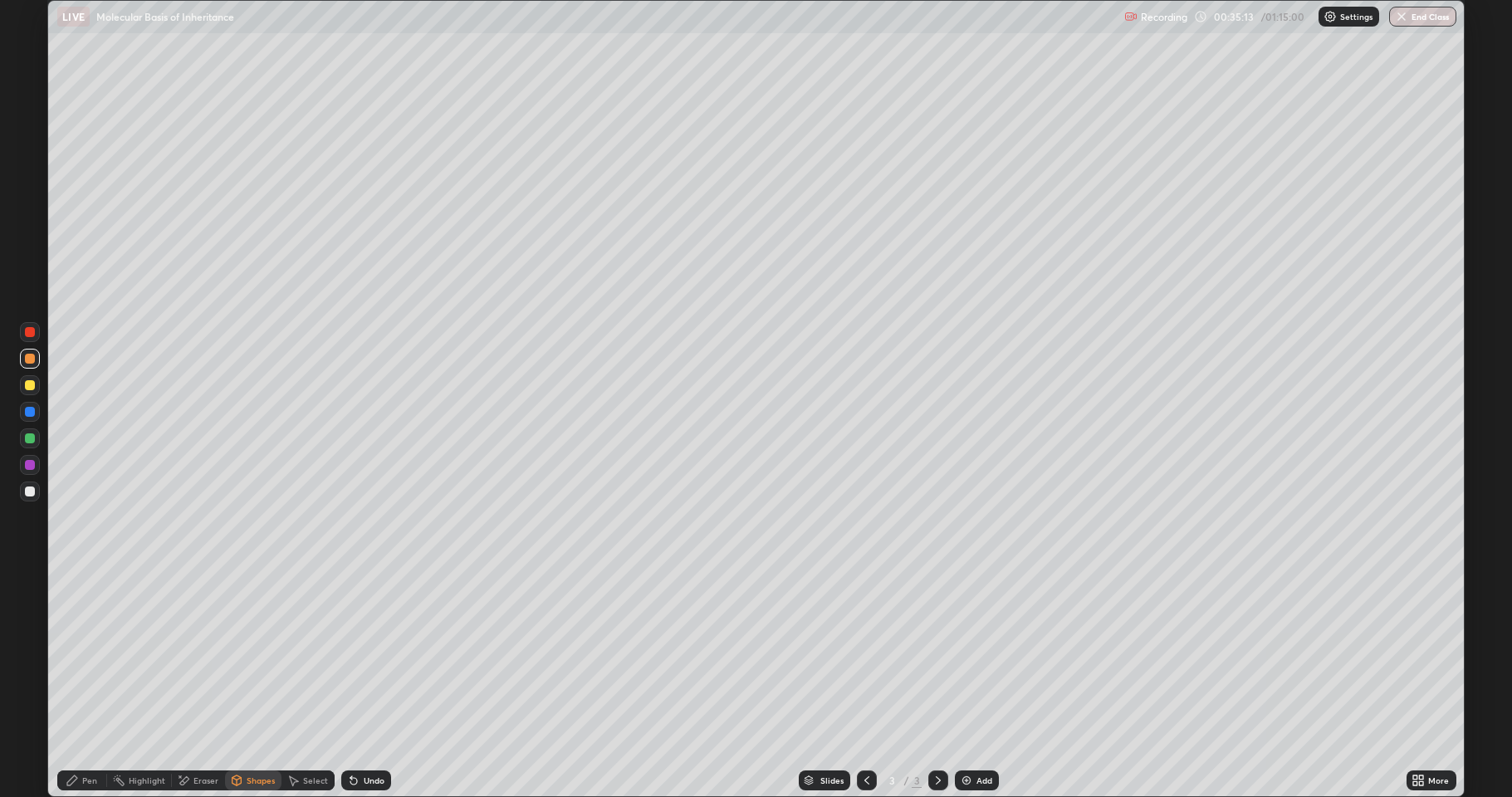
click at [83, 735] on div "Pen" at bounding box center [90, 780] width 15 height 8
click at [29, 494] on div at bounding box center [30, 491] width 10 height 10
click at [30, 492] on div at bounding box center [30, 491] width 10 height 10
click at [989, 735] on div "Add" at bounding box center [984, 780] width 16 height 8
click at [36, 467] on div at bounding box center [30, 465] width 20 height 20
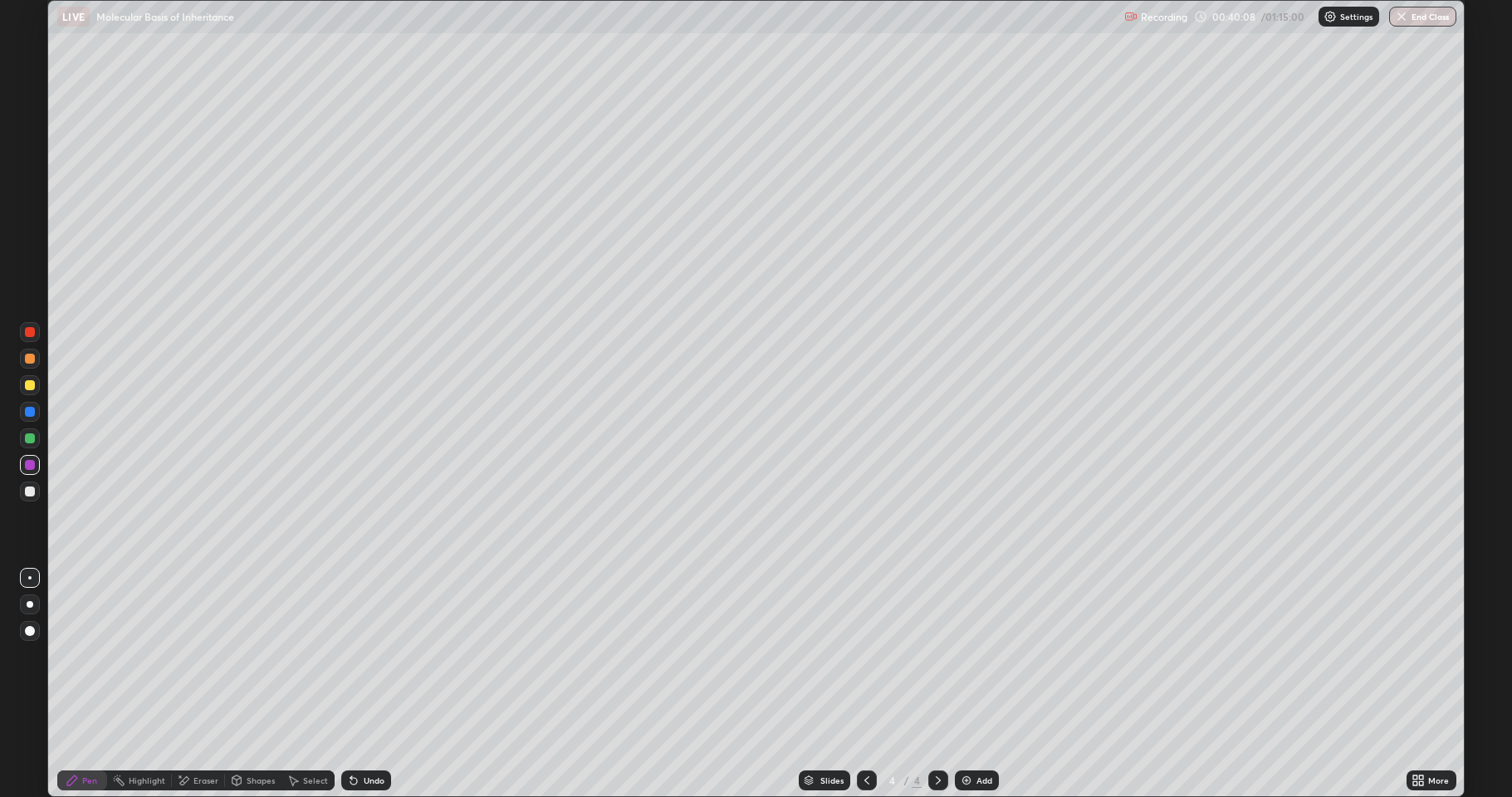
click at [202, 735] on div "Eraser" at bounding box center [206, 780] width 25 height 8
click at [85, 735] on div "Pen" at bounding box center [90, 780] width 15 height 8
click at [29, 491] on div at bounding box center [30, 491] width 10 height 10
click at [28, 386] on div at bounding box center [30, 385] width 10 height 10
click at [865, 735] on icon at bounding box center [867, 780] width 13 height 13
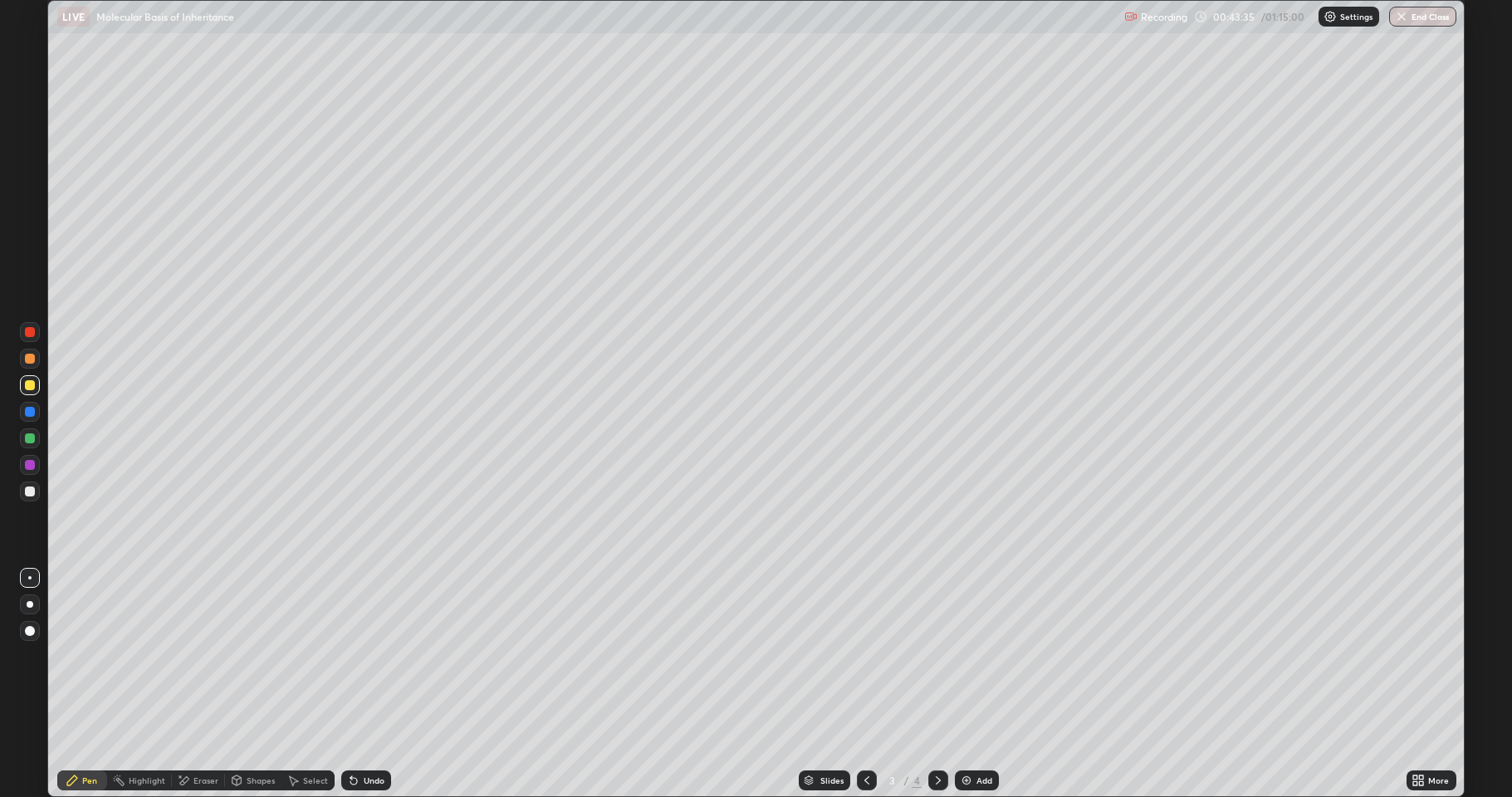
click at [936, 735] on icon at bounding box center [938, 780] width 13 height 13
click at [858, 735] on div at bounding box center [867, 780] width 20 height 20
click at [935, 735] on icon at bounding box center [938, 780] width 5 height 8
click at [205, 735] on div "Eraser" at bounding box center [206, 780] width 25 height 8
click at [81, 735] on div "Pen" at bounding box center [82, 780] width 50 height 20
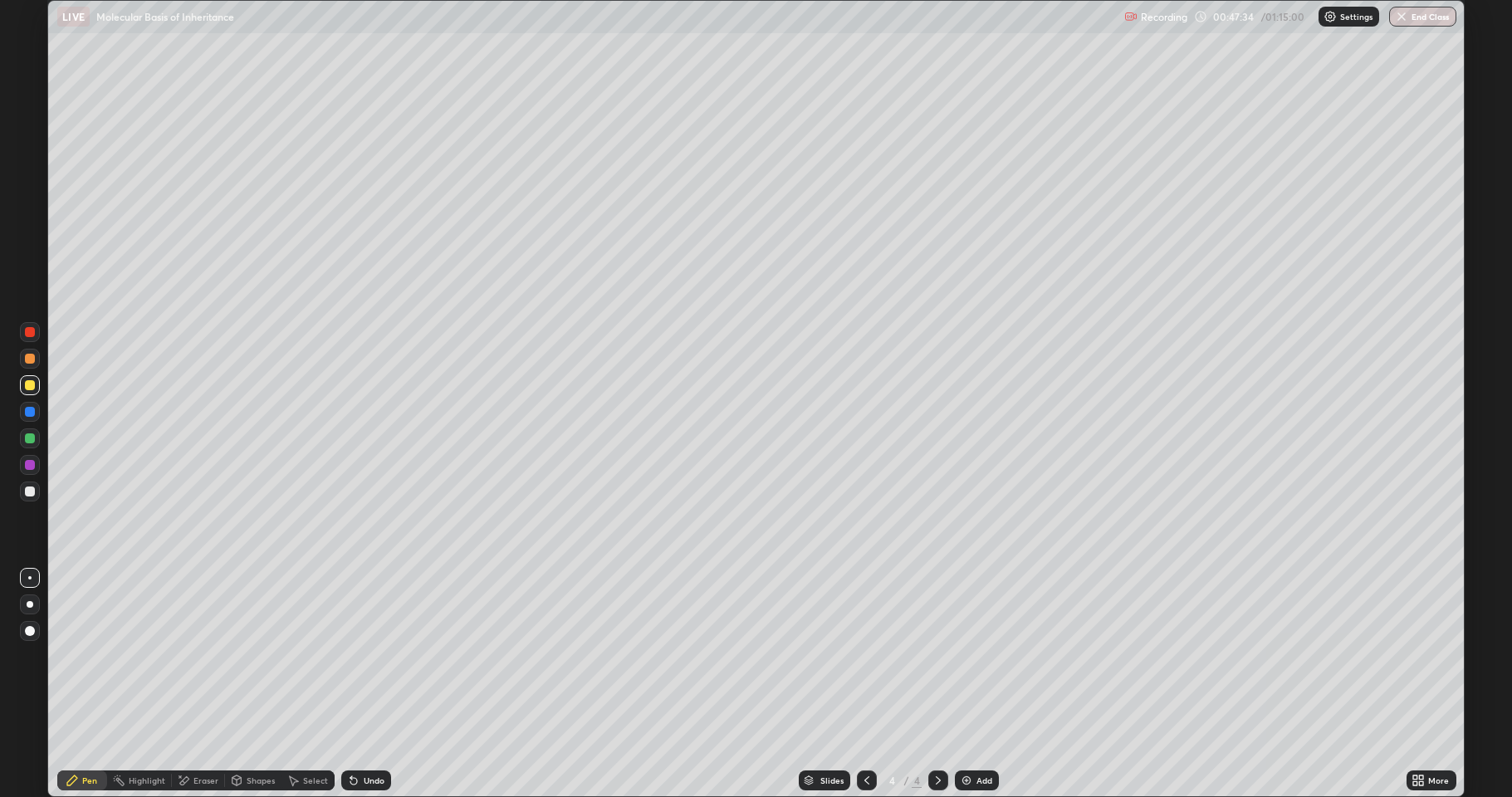
click at [29, 492] on div at bounding box center [30, 491] width 10 height 10
click at [357, 735] on div "Undo" at bounding box center [366, 780] width 50 height 20
click at [32, 387] on div at bounding box center [30, 385] width 10 height 10
click at [257, 735] on div "Shapes" at bounding box center [253, 780] width 56 height 20
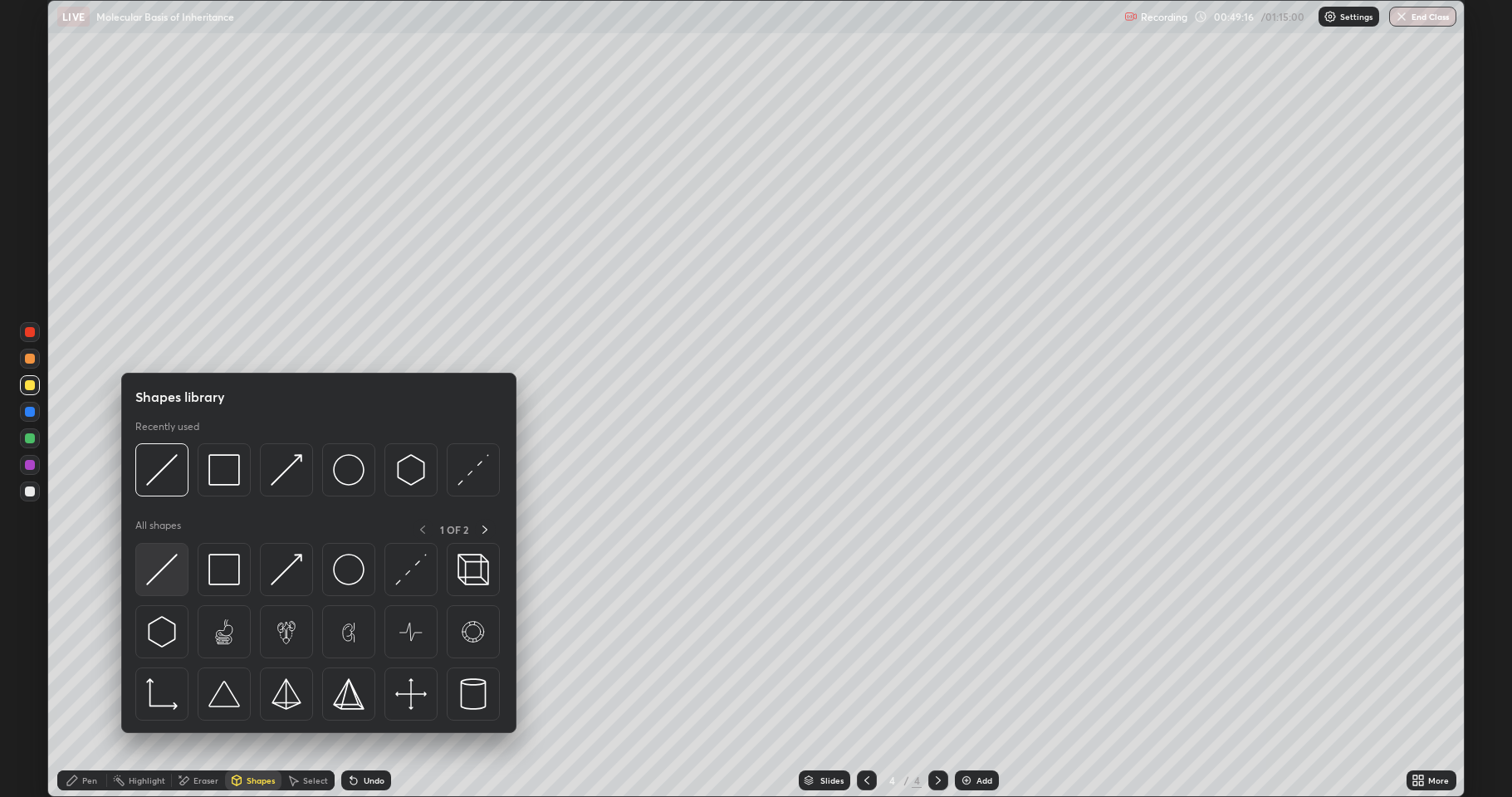
click at [163, 570] on img at bounding box center [162, 569] width 32 height 32
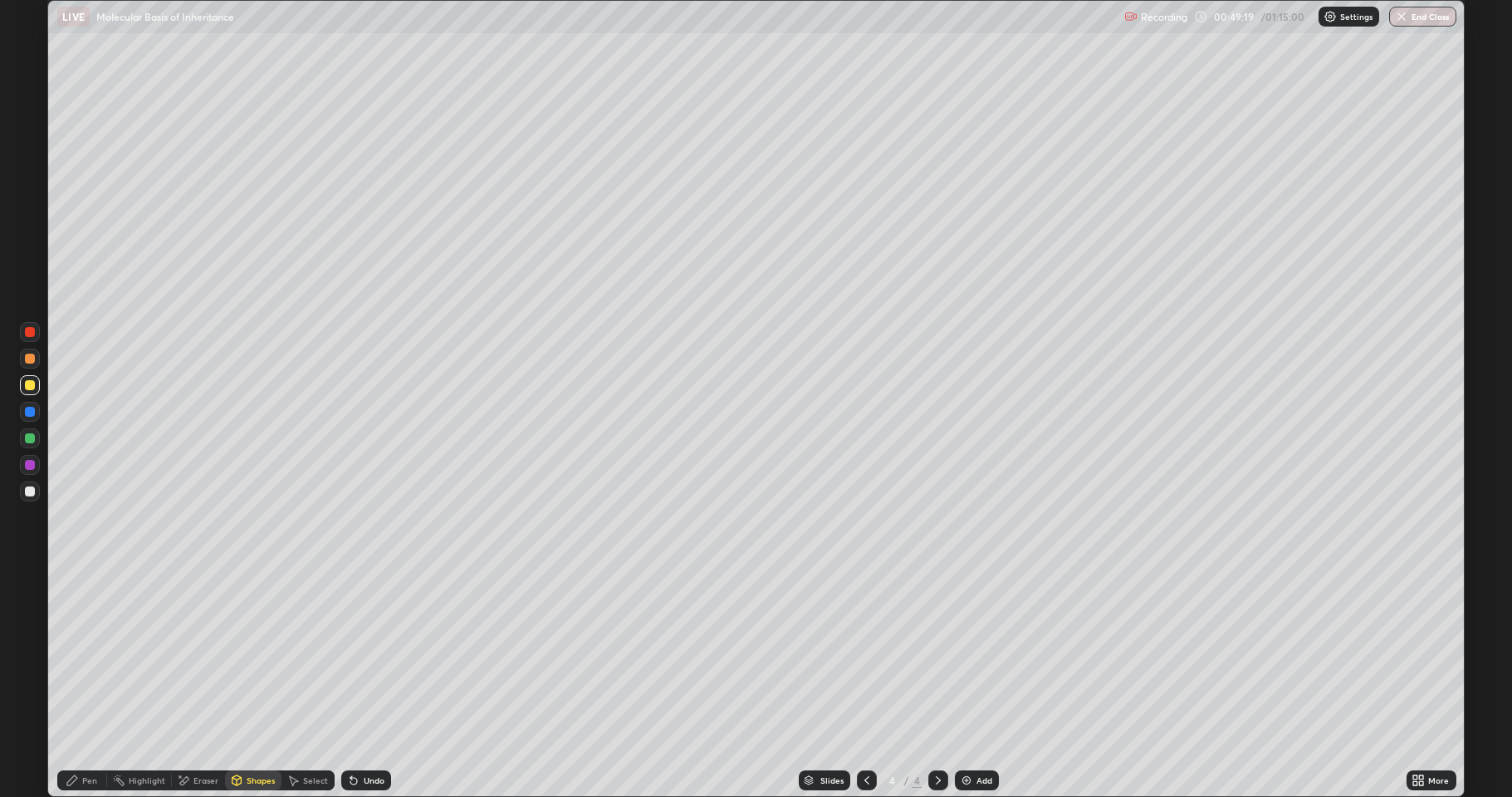
click at [70, 735] on div "Pen" at bounding box center [82, 780] width 50 height 20
click at [30, 491] on div at bounding box center [30, 491] width 10 height 10
click at [29, 465] on div at bounding box center [30, 465] width 10 height 10
click at [969, 735] on img at bounding box center [966, 780] width 13 height 13
click at [31, 389] on div at bounding box center [30, 385] width 10 height 10
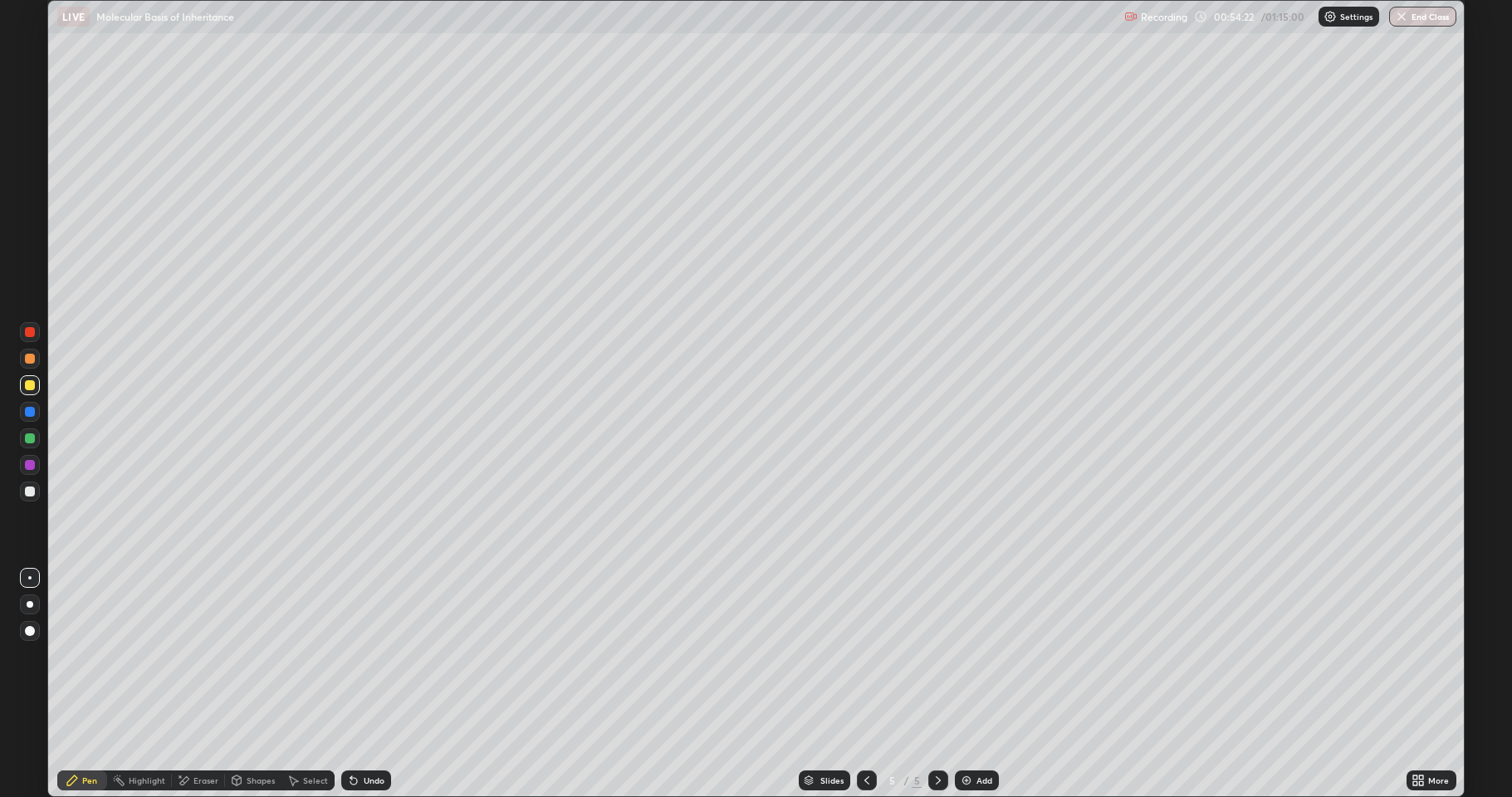
click at [23, 489] on div at bounding box center [30, 492] width 20 height 20
click at [30, 490] on div at bounding box center [30, 491] width 10 height 10
click at [29, 388] on div at bounding box center [30, 385] width 10 height 10
click at [191, 735] on div "Eraser" at bounding box center [198, 780] width 53 height 20
click at [82, 735] on div "Pen" at bounding box center [82, 780] width 50 height 20
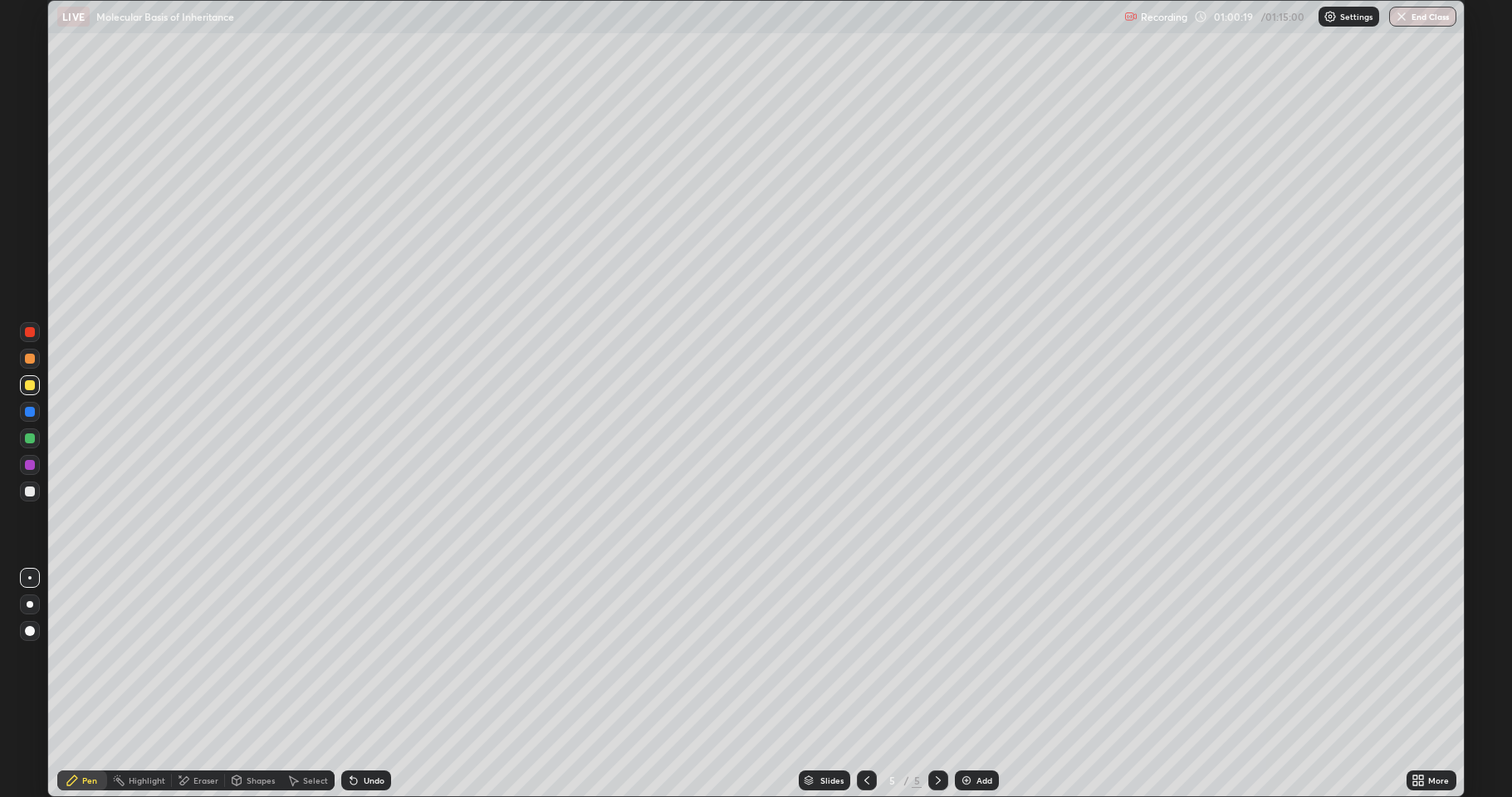
click at [29, 491] on div at bounding box center [30, 491] width 10 height 10
click at [196, 735] on div "Eraser" at bounding box center [206, 780] width 25 height 8
click at [88, 735] on div "Pen" at bounding box center [90, 780] width 15 height 8
click at [37, 388] on div at bounding box center [30, 385] width 20 height 20
click at [31, 411] on div at bounding box center [30, 412] width 10 height 10
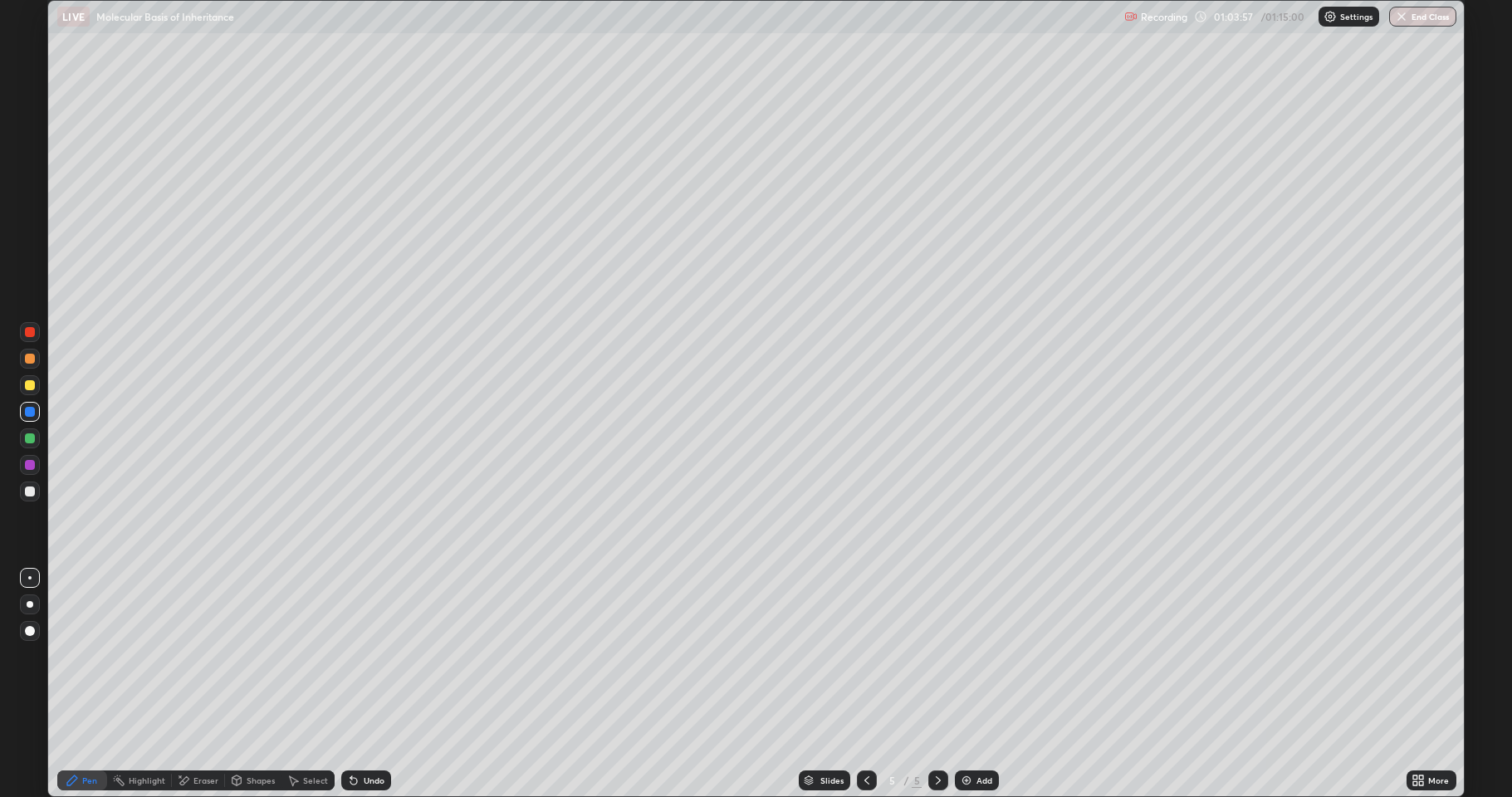
click at [187, 735] on icon at bounding box center [183, 780] width 13 height 14
click at [81, 735] on div "Pen" at bounding box center [82, 780] width 50 height 20
click at [77, 735] on icon at bounding box center [72, 780] width 13 height 13
click at [27, 497] on div at bounding box center [30, 492] width 20 height 20
click at [27, 494] on div at bounding box center [30, 491] width 10 height 10
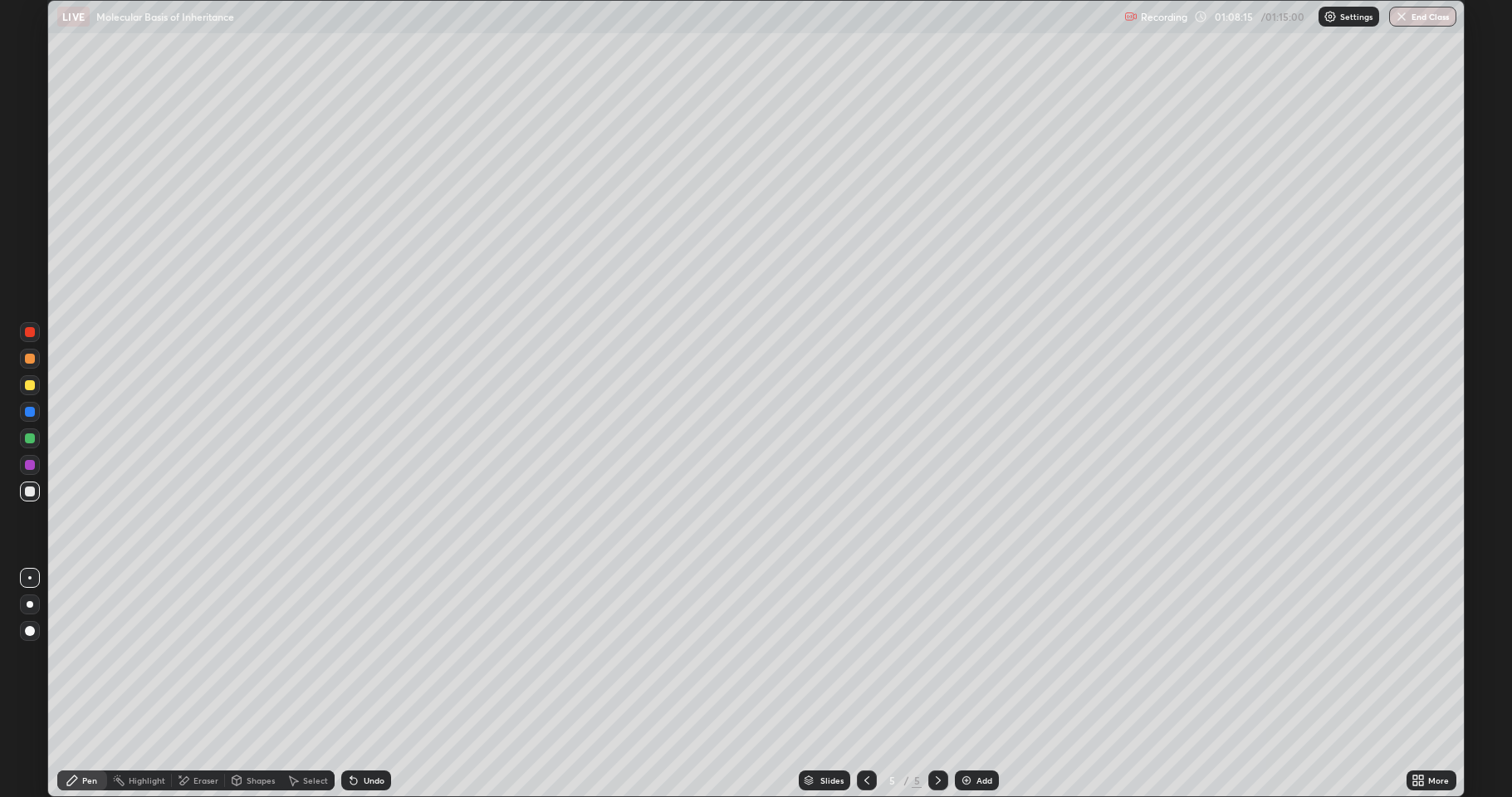
click at [243, 735] on div "Shapes" at bounding box center [253, 780] width 56 height 20
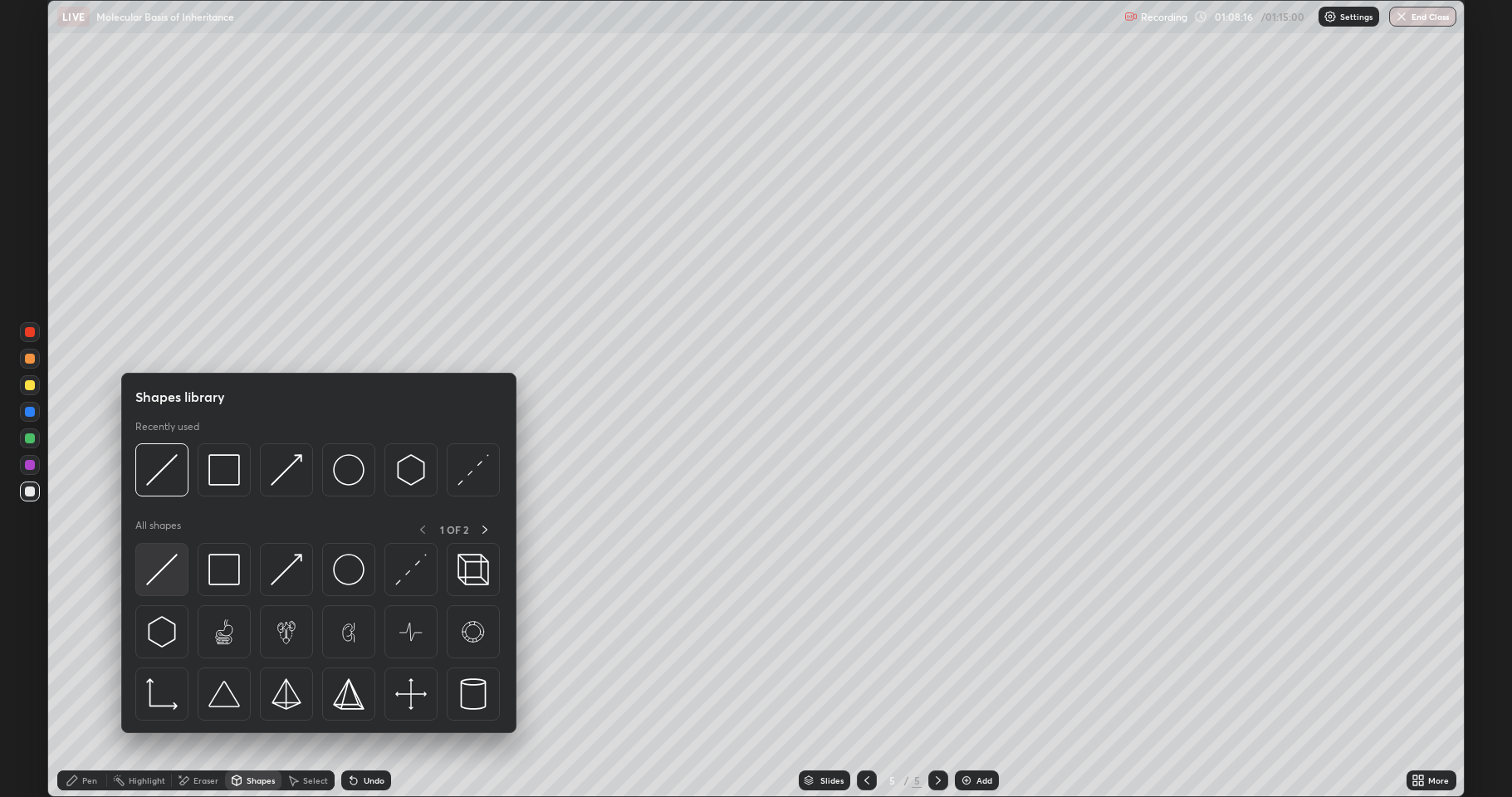
click at [169, 569] on img at bounding box center [162, 569] width 32 height 32
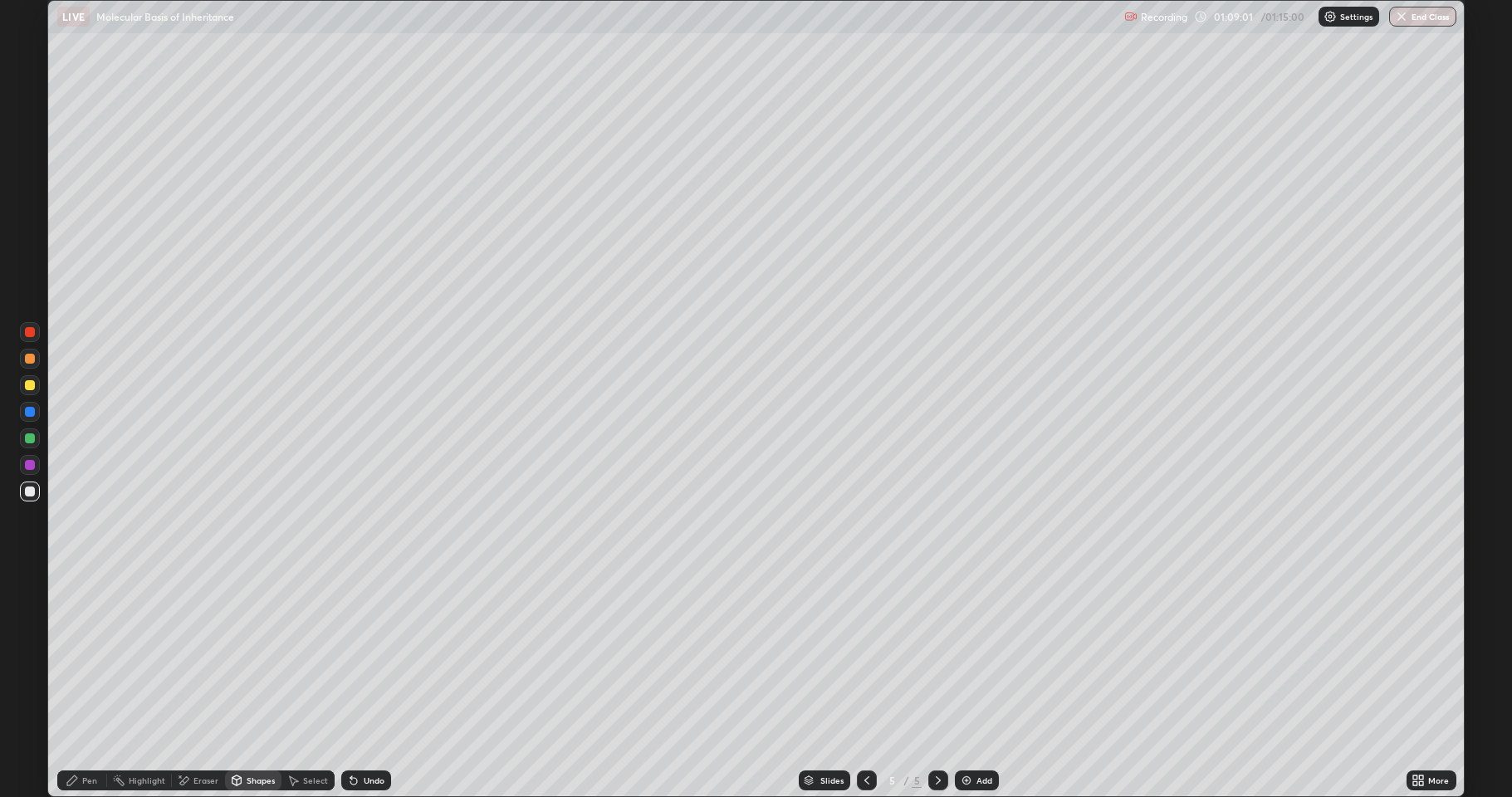
click at [357, 735] on icon at bounding box center [354, 780] width 13 height 13
click at [356, 735] on icon at bounding box center [354, 780] width 13 height 13
click at [78, 735] on icon at bounding box center [72, 780] width 13 height 13
click at [23, 493] on div at bounding box center [30, 492] width 20 height 20
click at [30, 491] on div at bounding box center [30, 491] width 10 height 10
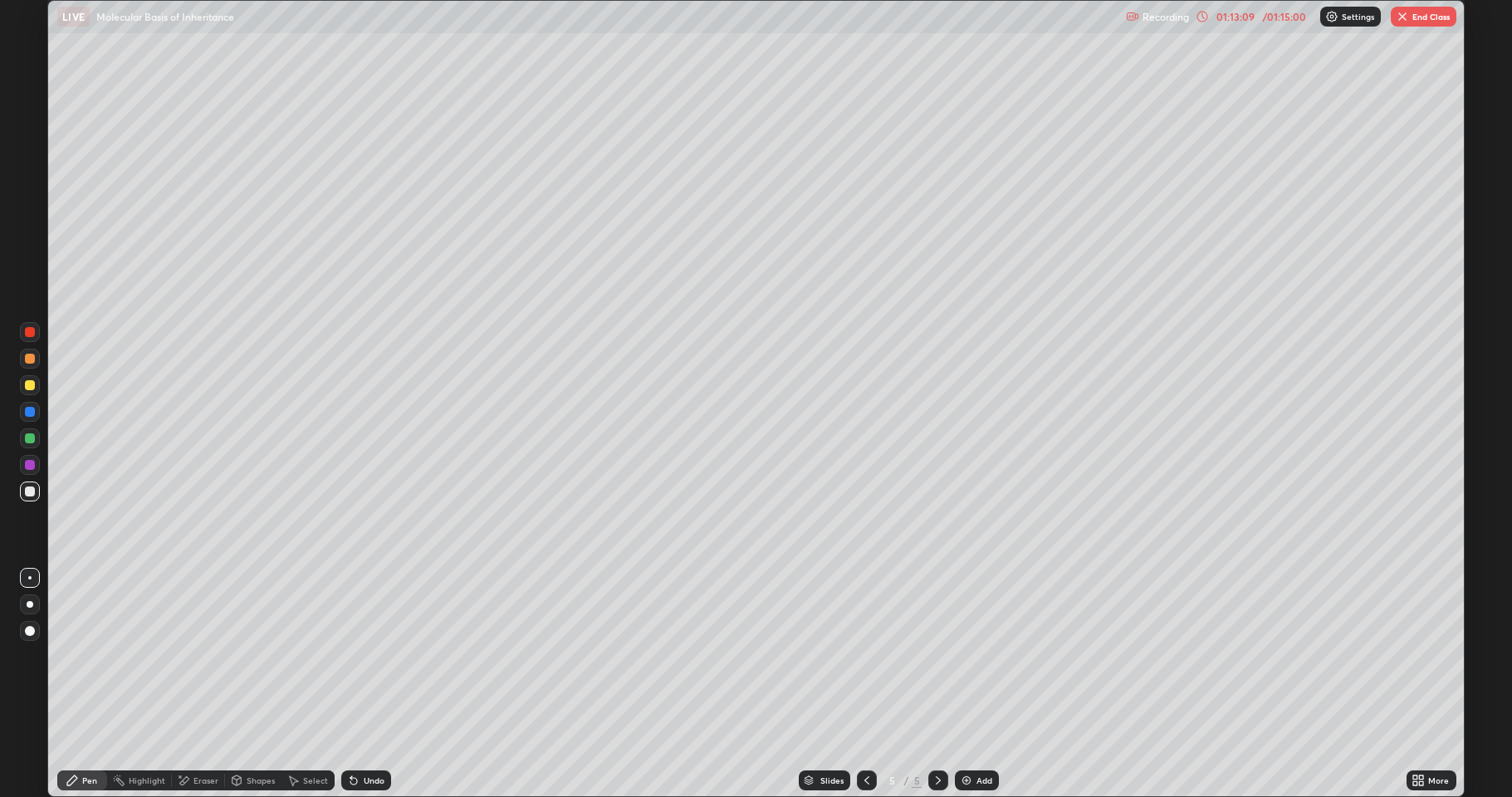
click at [1414, 17] on button "End Class" at bounding box center [1423, 17] width 66 height 20
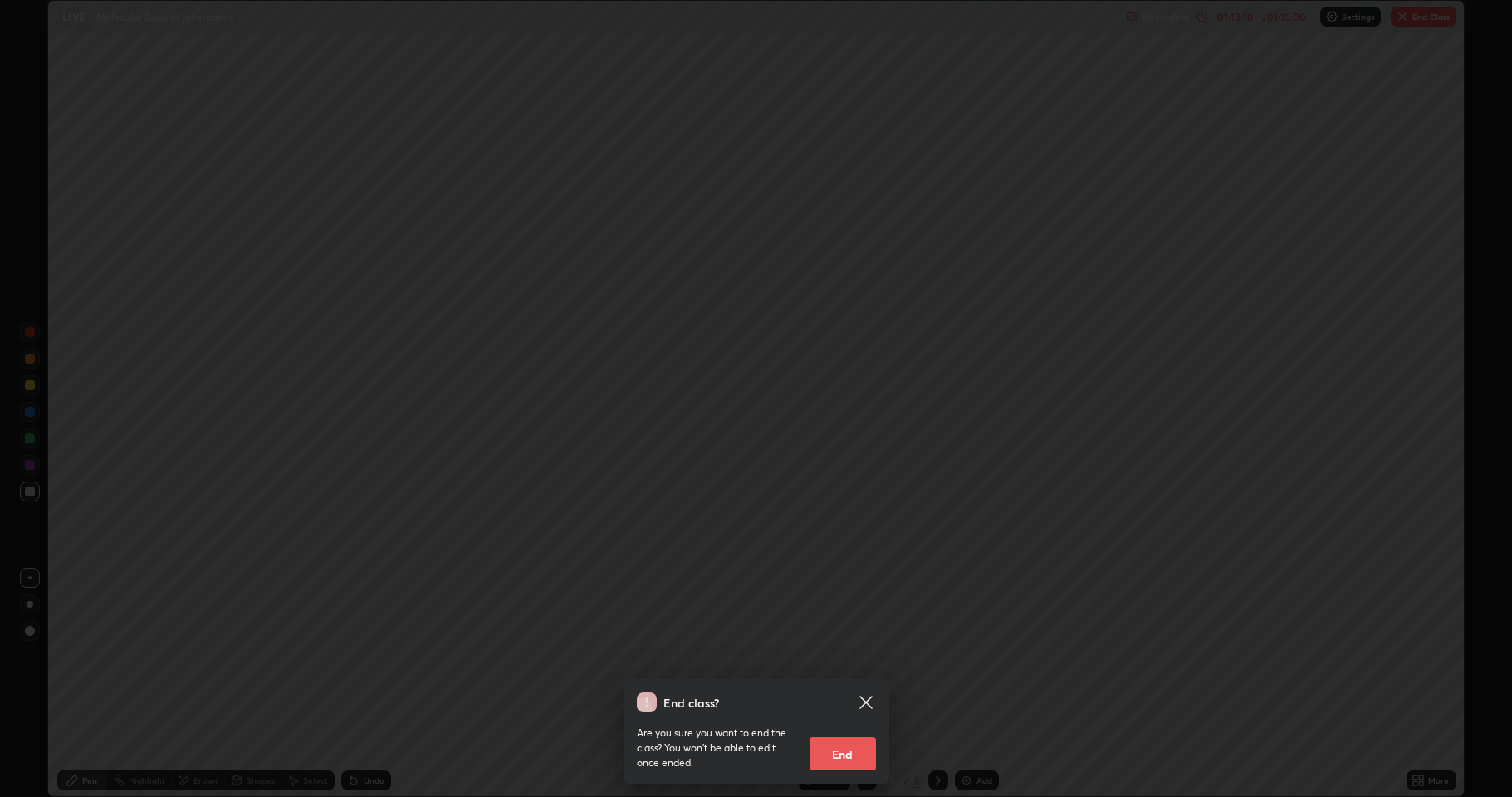
click at [869, 735] on button "End" at bounding box center [842, 753] width 66 height 33
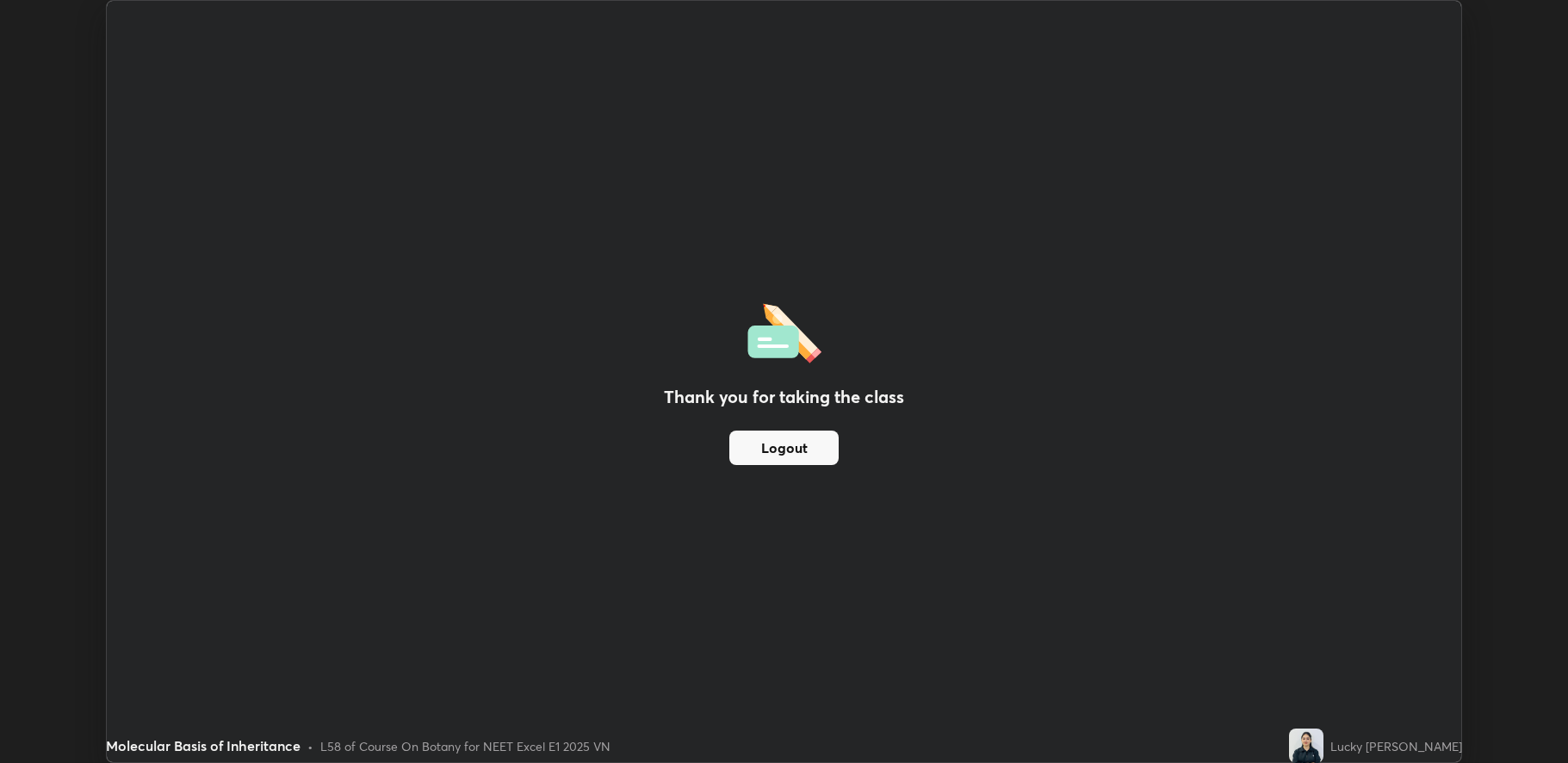
scroll to position [85312, 84515]
